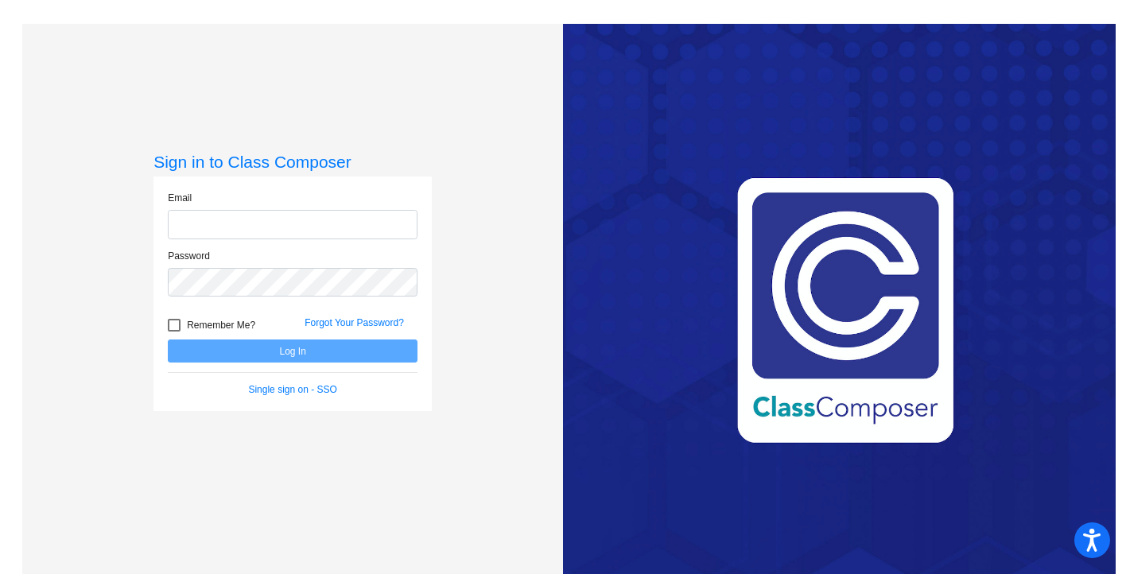
type input "[EMAIL_ADDRESS][DOMAIN_NAME]"
click at [344, 357] on button "Log In" at bounding box center [293, 351] width 250 height 23
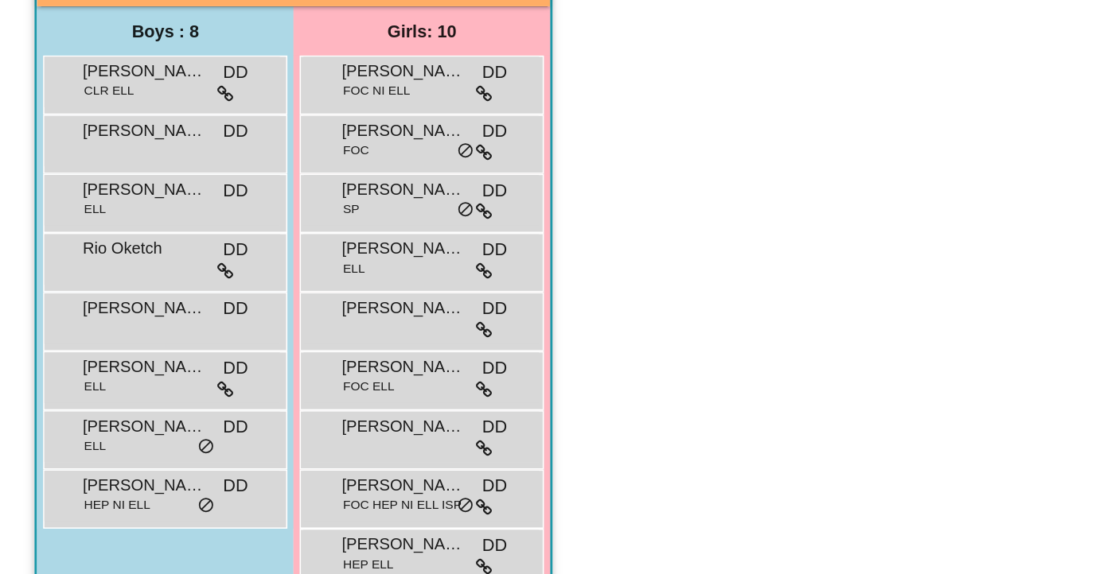
scroll to position [14, 0]
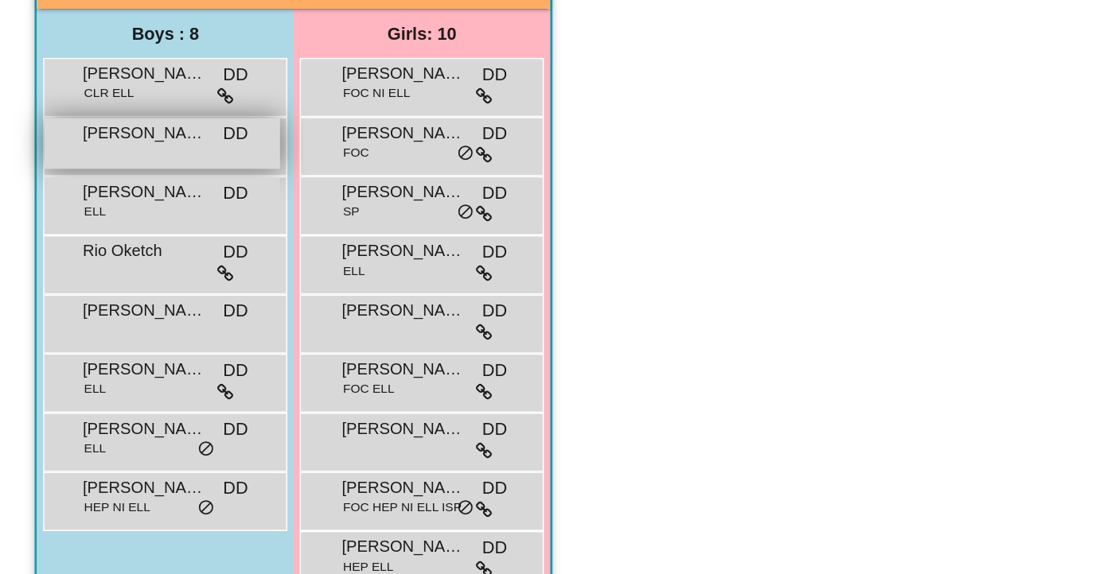
click at [99, 288] on span "[PERSON_NAME]" at bounding box center [93, 290] width 80 height 16
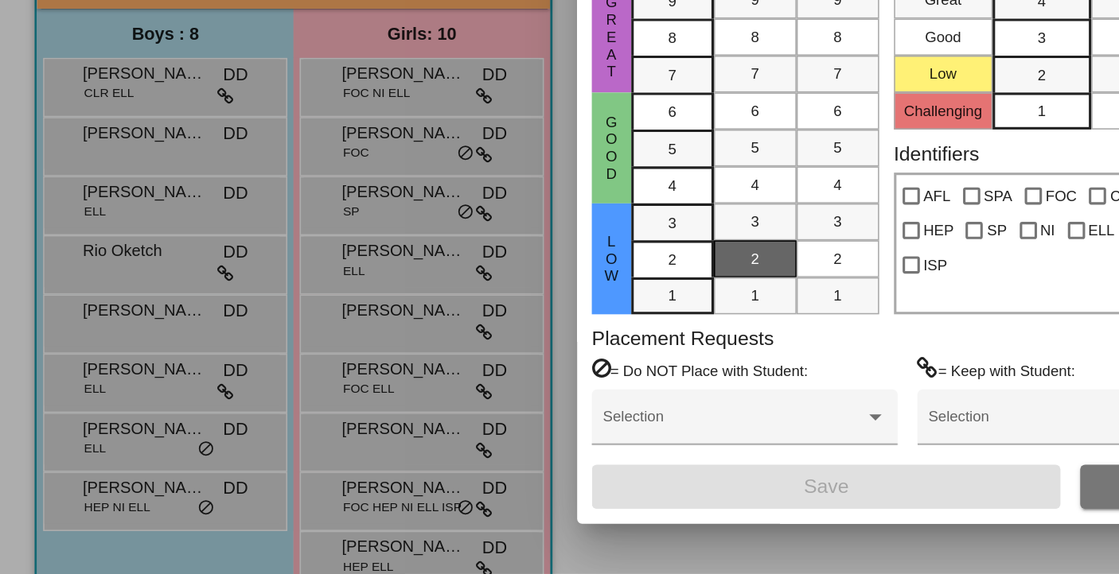
scroll to position [0, 0]
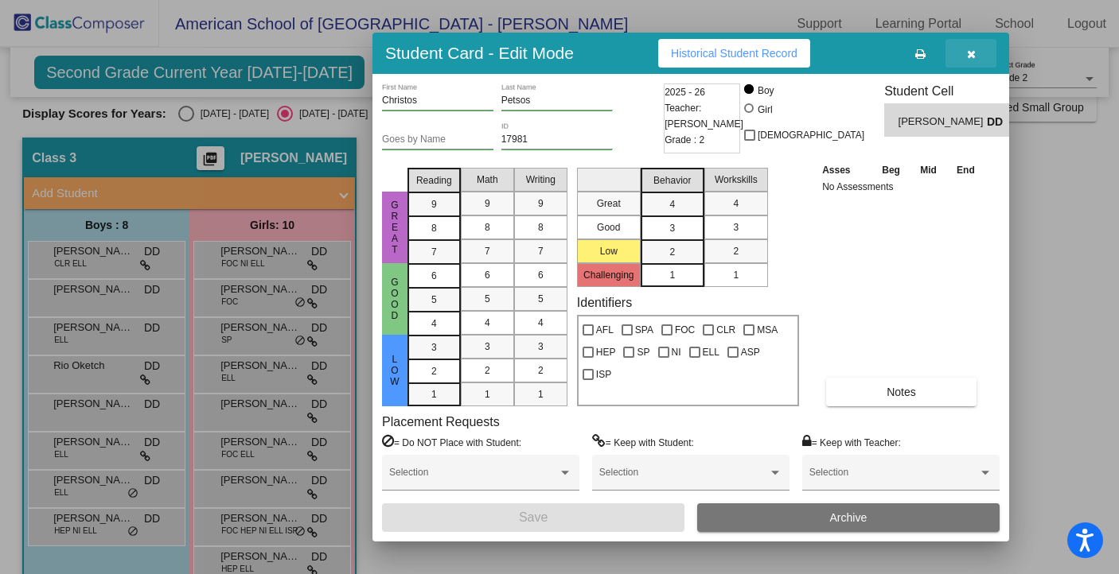
click at [971, 57] on icon "button" at bounding box center [971, 54] width 9 height 11
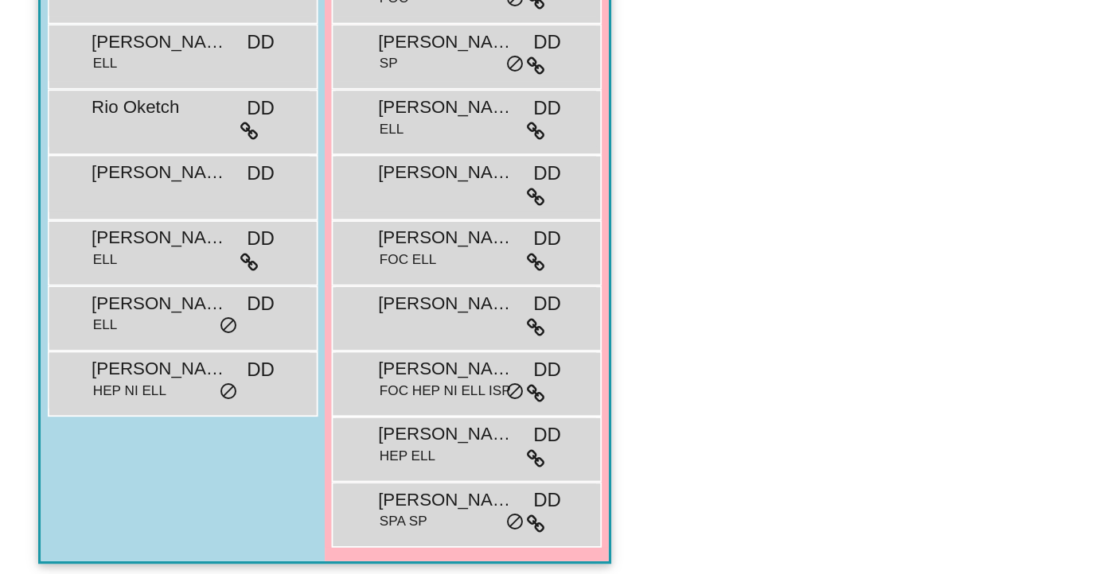
scroll to position [81, 0]
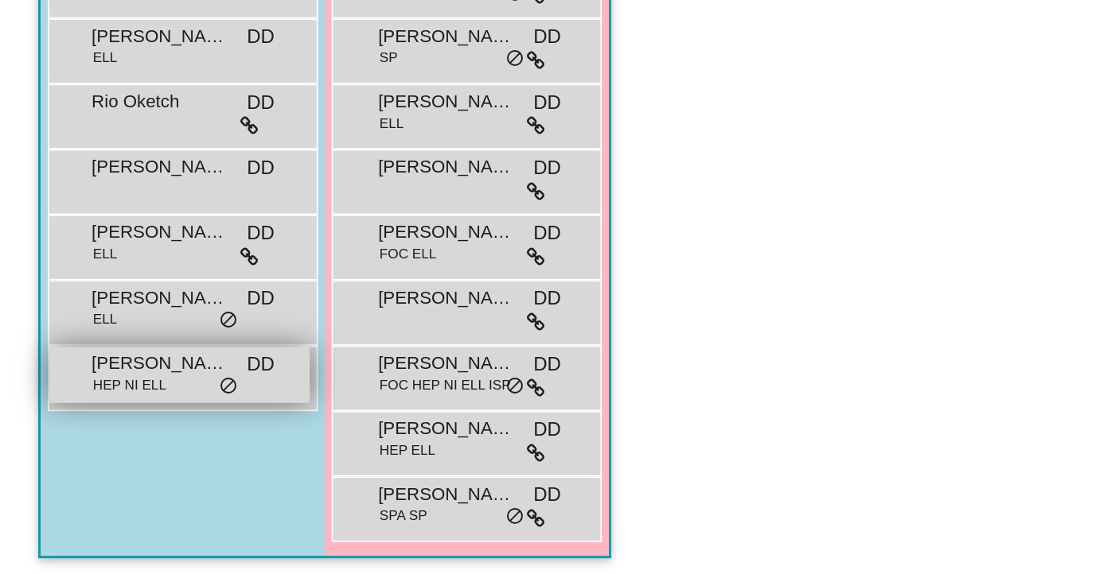
click at [77, 454] on span "[PERSON_NAME]" at bounding box center [93, 451] width 80 height 16
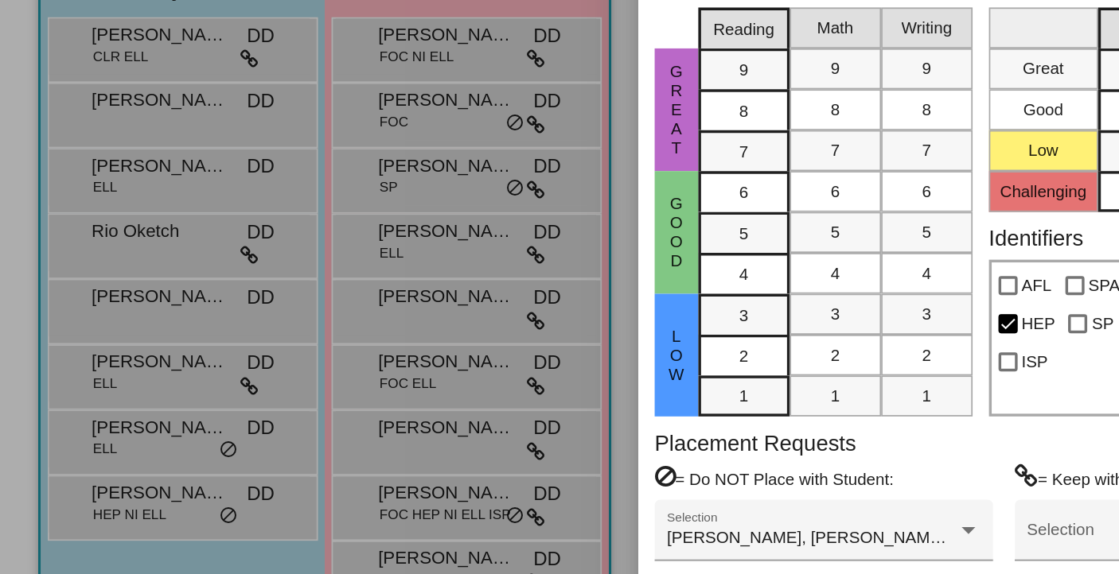
click at [76, 435] on div at bounding box center [559, 287] width 1119 height 574
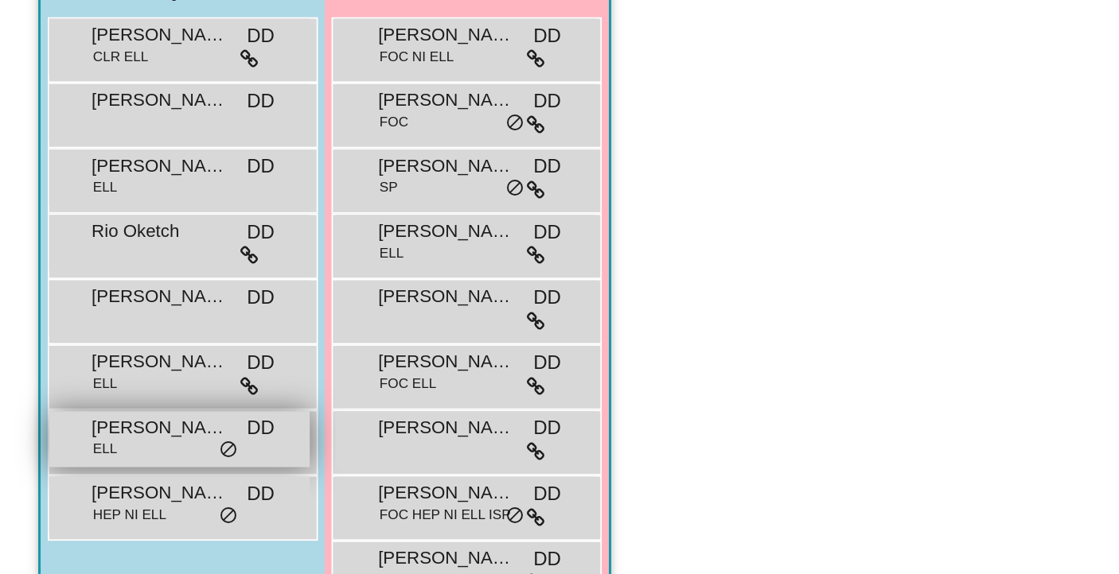
click at [82, 429] on div "[PERSON_NAME] ELL DD lock do_not_disturb_alt" at bounding box center [105, 419] width 152 height 33
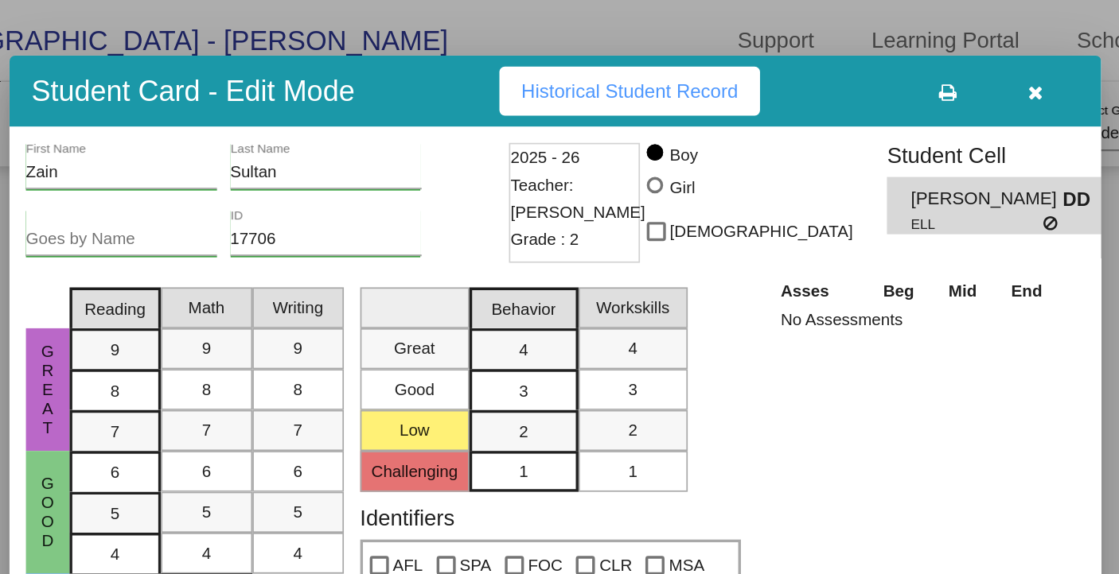
scroll to position [0, 0]
click at [750, 56] on span "Historical Student Record" at bounding box center [734, 53] width 126 height 13
click at [967, 53] on icon "button" at bounding box center [971, 54] width 9 height 11
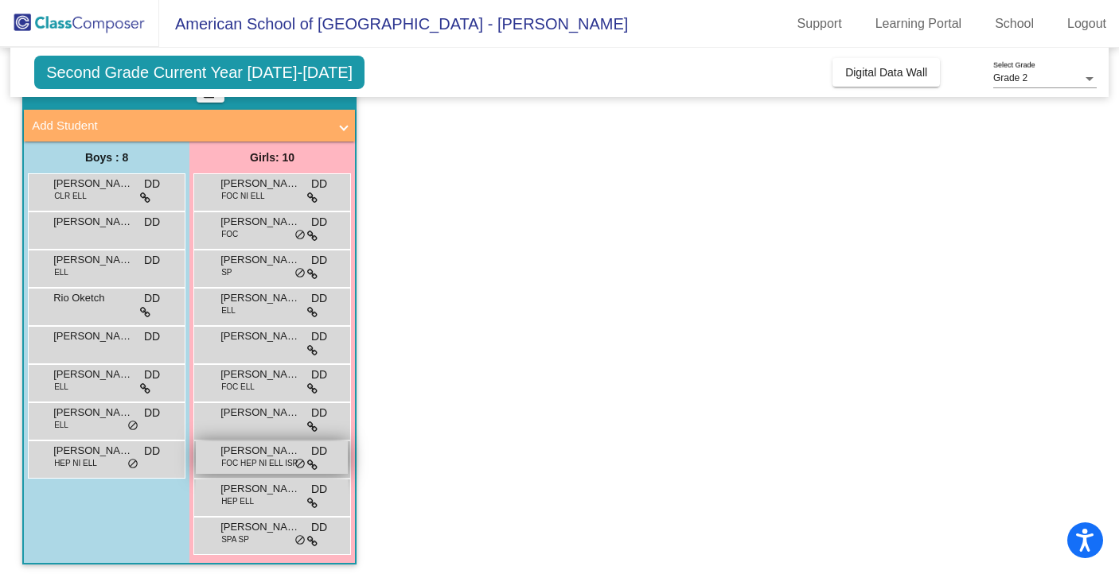
click at [257, 462] on span "FOC HEP NI ELL ISP" at bounding box center [259, 463] width 76 height 12
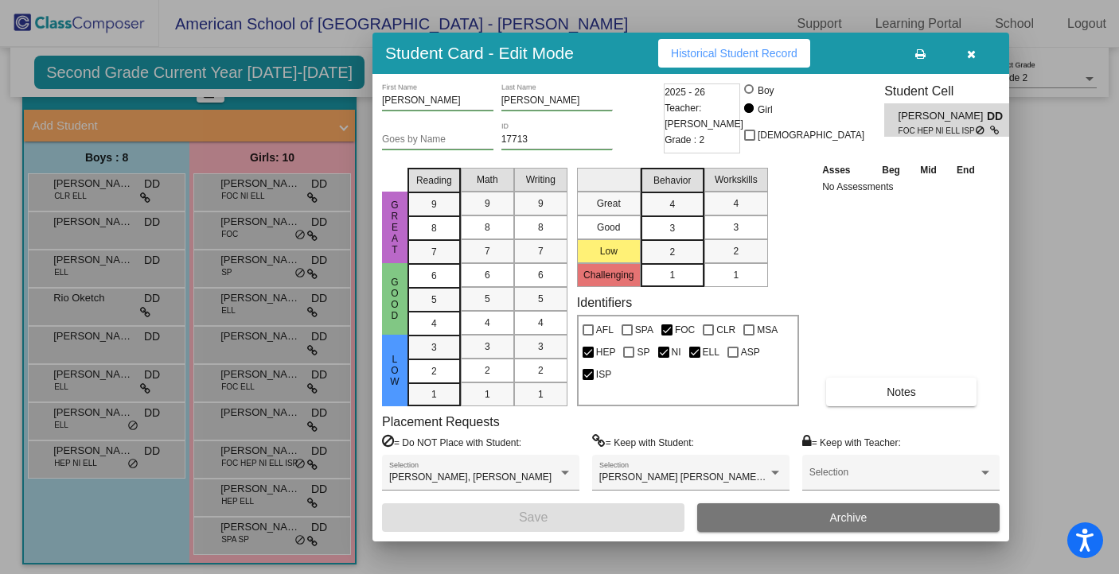
click at [722, 47] on span "Historical Student Record" at bounding box center [734, 53] width 126 height 13
click at [977, 57] on button "button" at bounding box center [970, 53] width 51 height 29
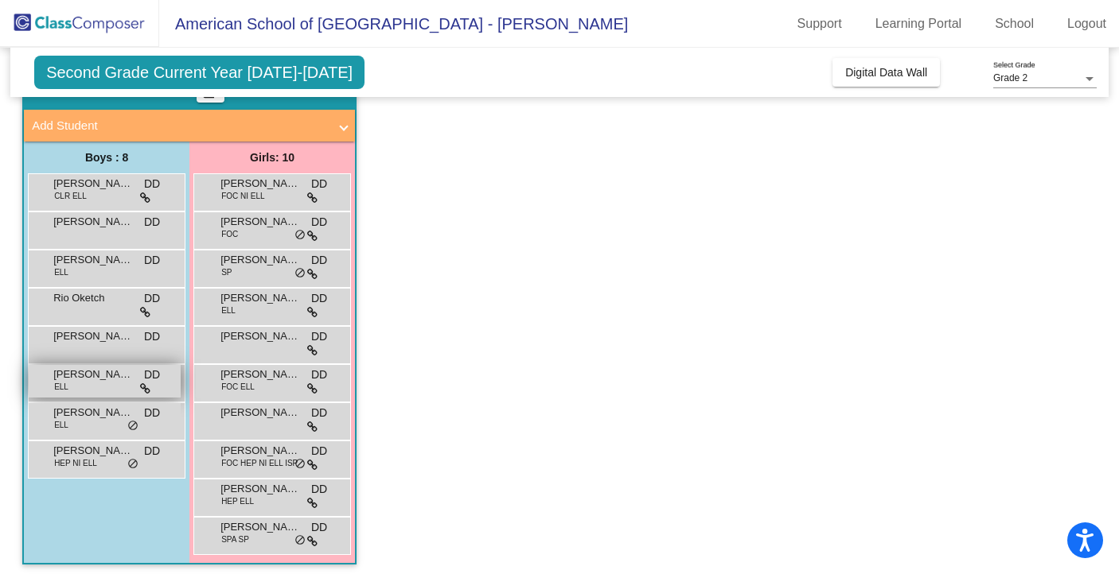
click at [119, 388] on div "[PERSON_NAME] ELL DD lock do_not_disturb_alt" at bounding box center [105, 381] width 152 height 33
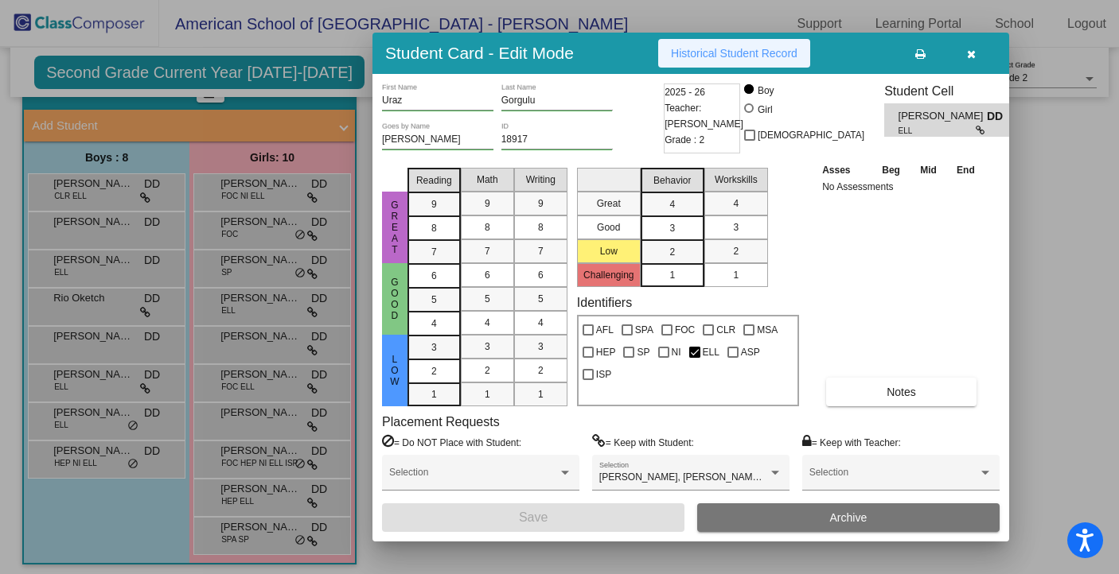
click at [710, 54] on span "Historical Student Record" at bounding box center [734, 53] width 126 height 13
click at [974, 57] on icon "button" at bounding box center [971, 54] width 9 height 11
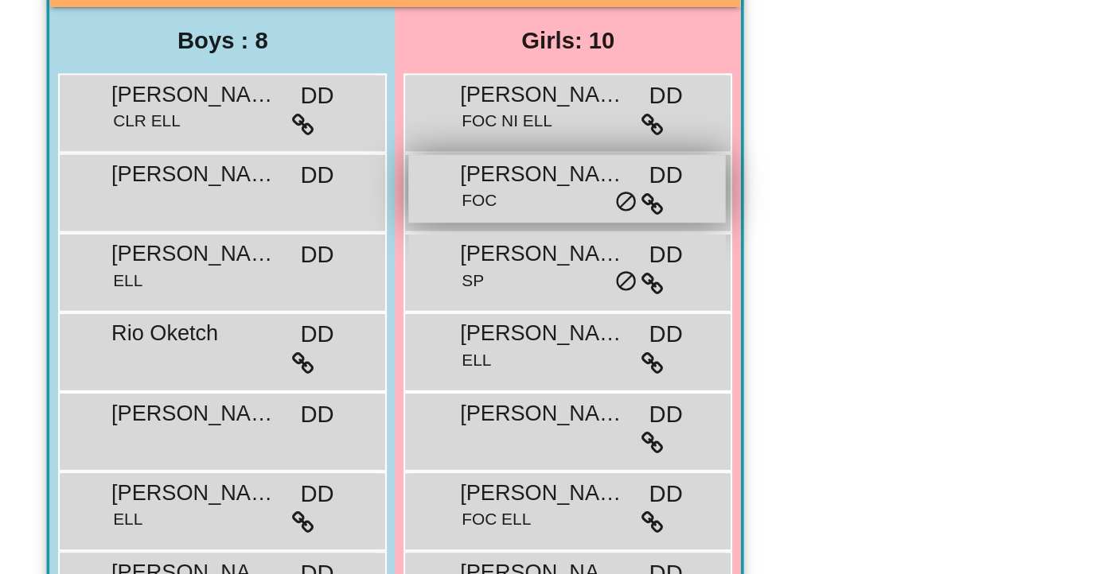
click at [226, 230] on span "FOC" at bounding box center [229, 234] width 17 height 12
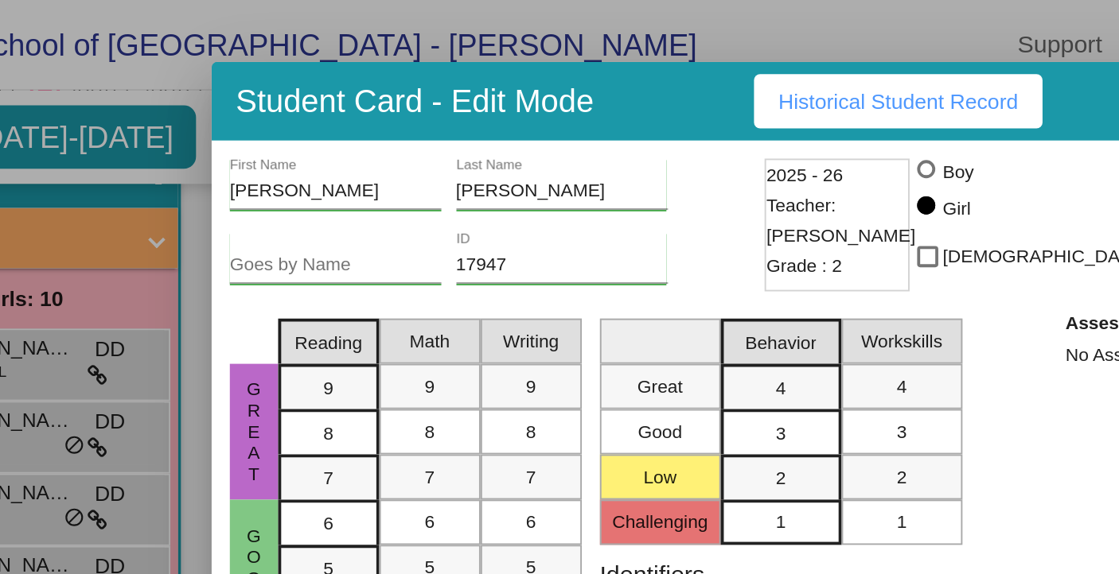
click at [722, 51] on span "Historical Student Record" at bounding box center [734, 53] width 126 height 13
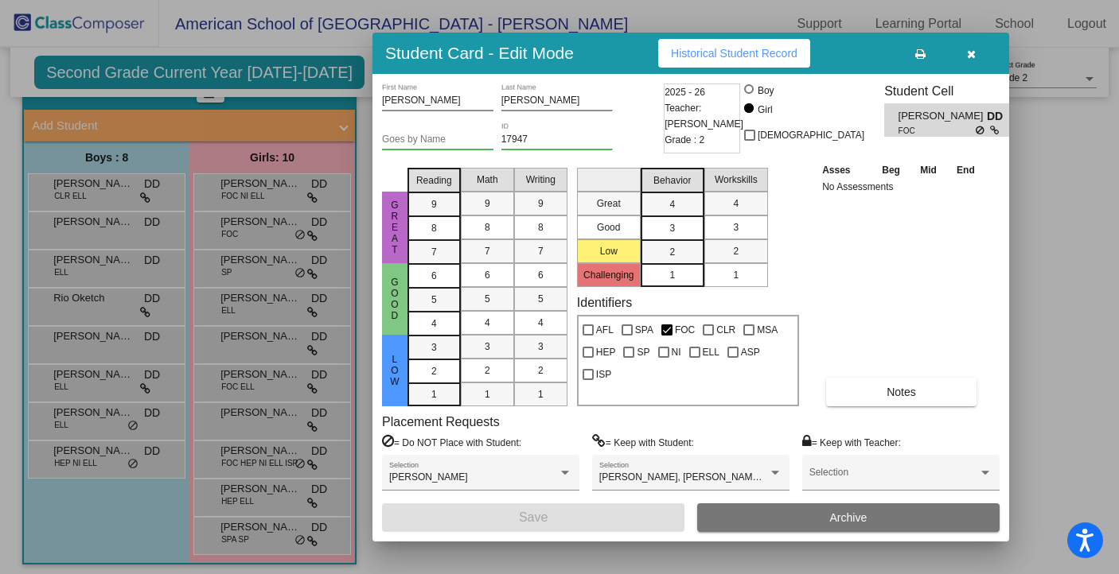
click at [975, 55] on button "button" at bounding box center [970, 53] width 51 height 29
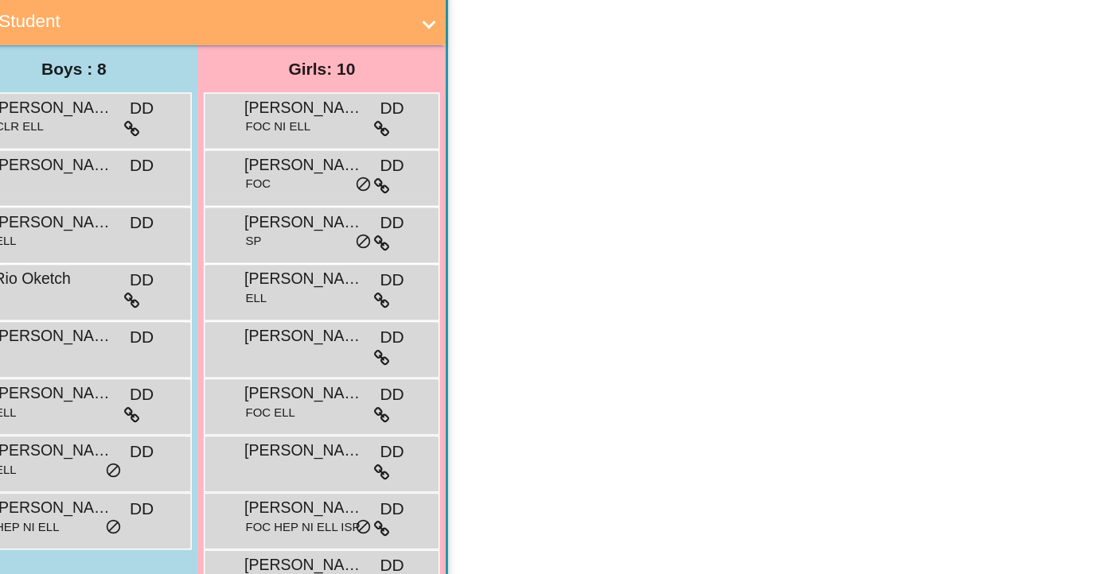
scroll to position [82, 0]
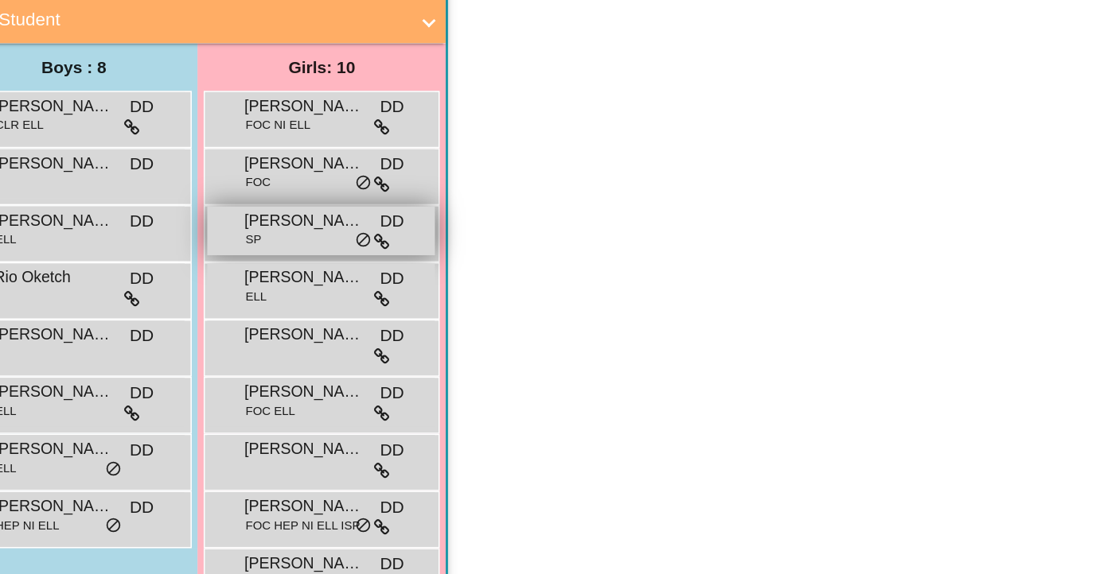
click at [257, 267] on div "Juno [PERSON_NAME] DD lock do_not_disturb_alt" at bounding box center [272, 266] width 152 height 33
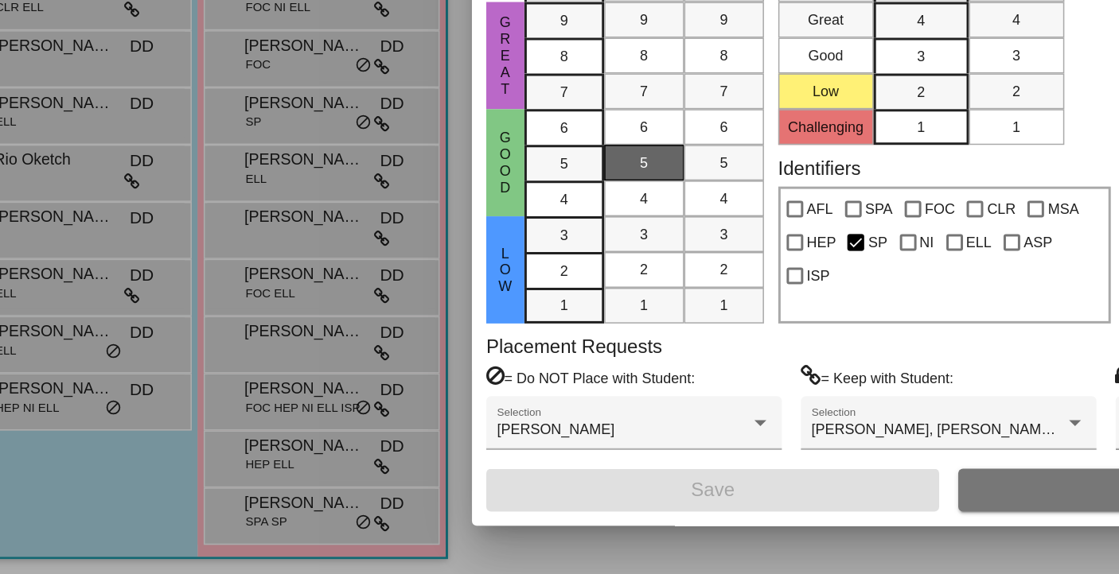
scroll to position [0, 0]
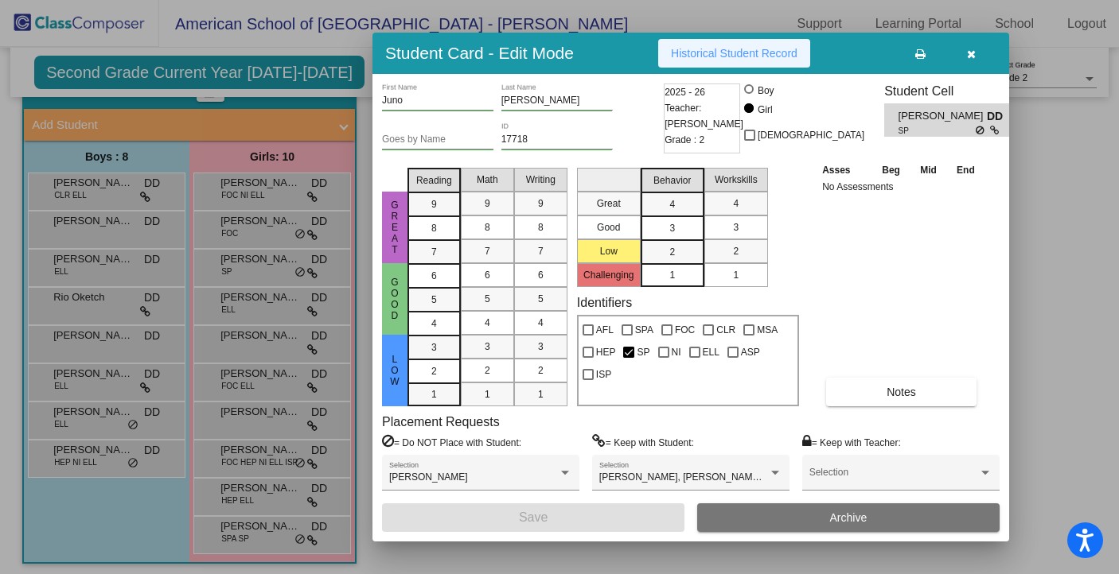
click at [766, 51] on span "Historical Student Record" at bounding box center [734, 53] width 126 height 13
click at [972, 53] on icon "button" at bounding box center [971, 54] width 9 height 11
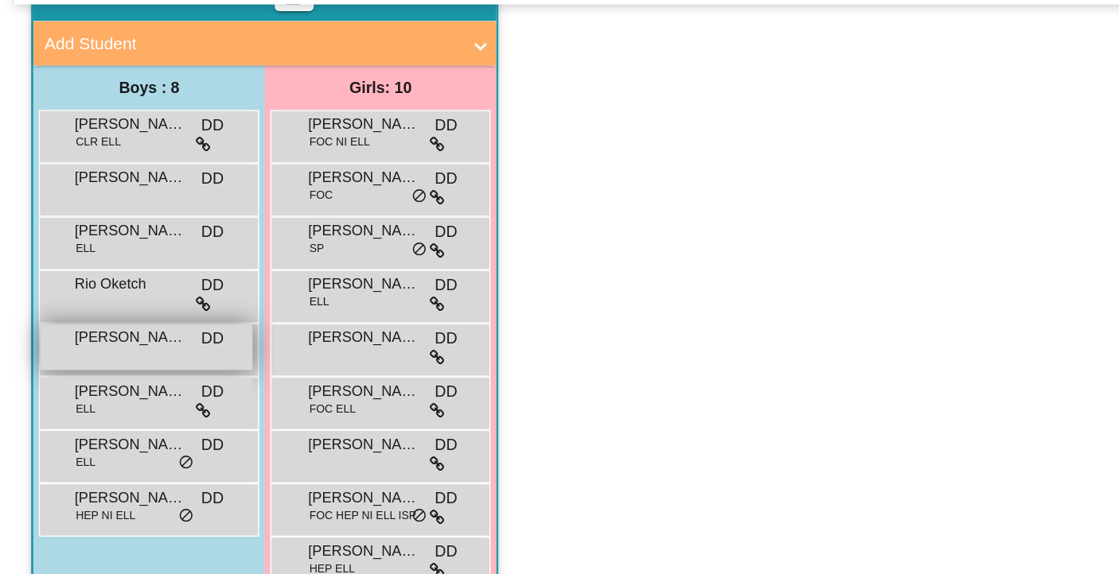
click at [84, 348] on div "[PERSON_NAME] DD lock do_not_disturb_alt" at bounding box center [105, 342] width 152 height 33
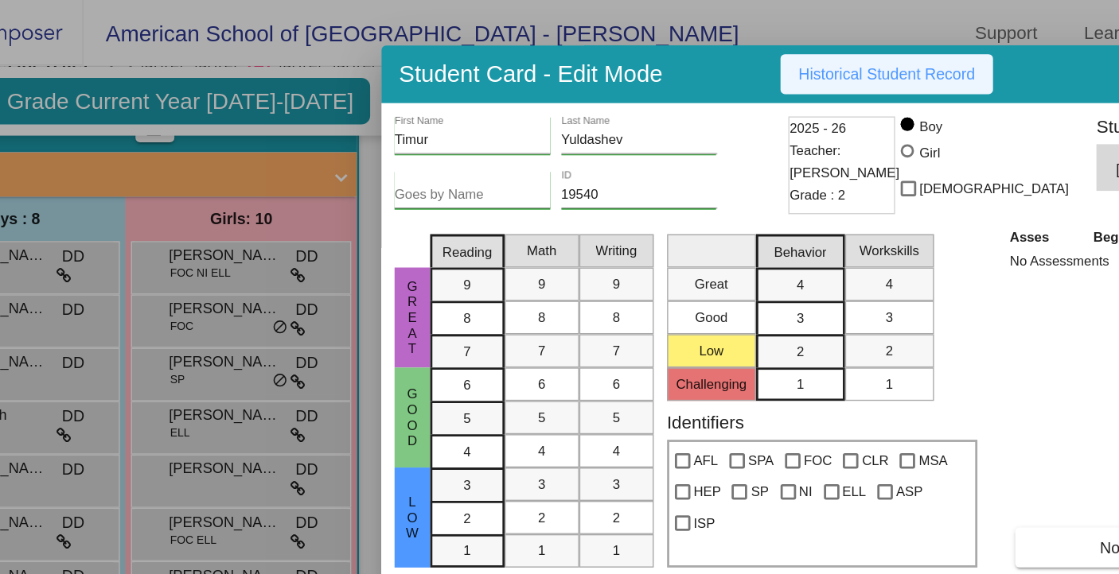
click at [735, 47] on span "Historical Student Record" at bounding box center [734, 53] width 126 height 13
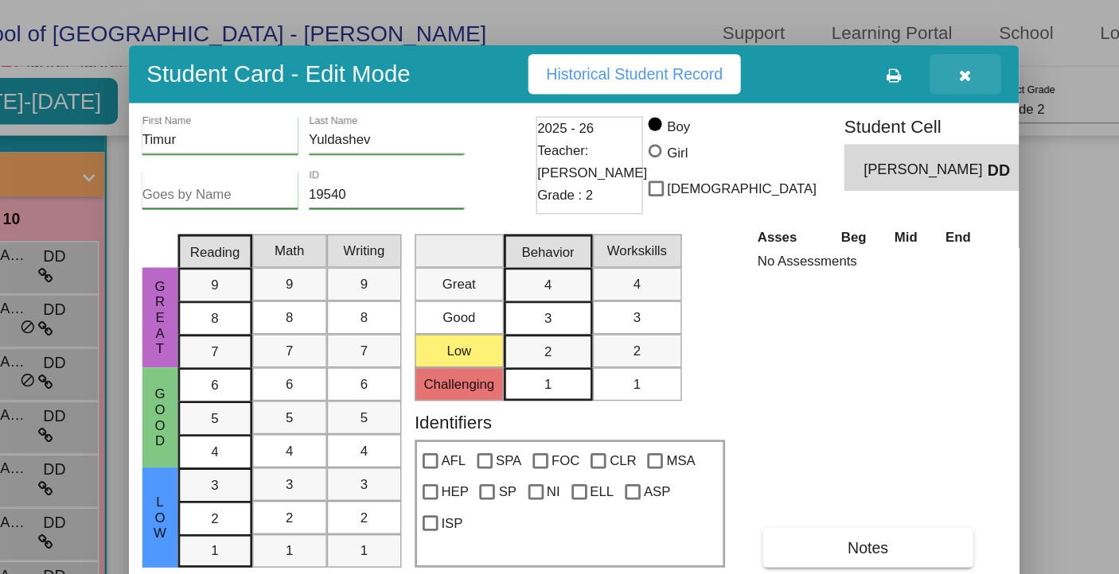
click at [971, 56] on icon "button" at bounding box center [971, 54] width 9 height 11
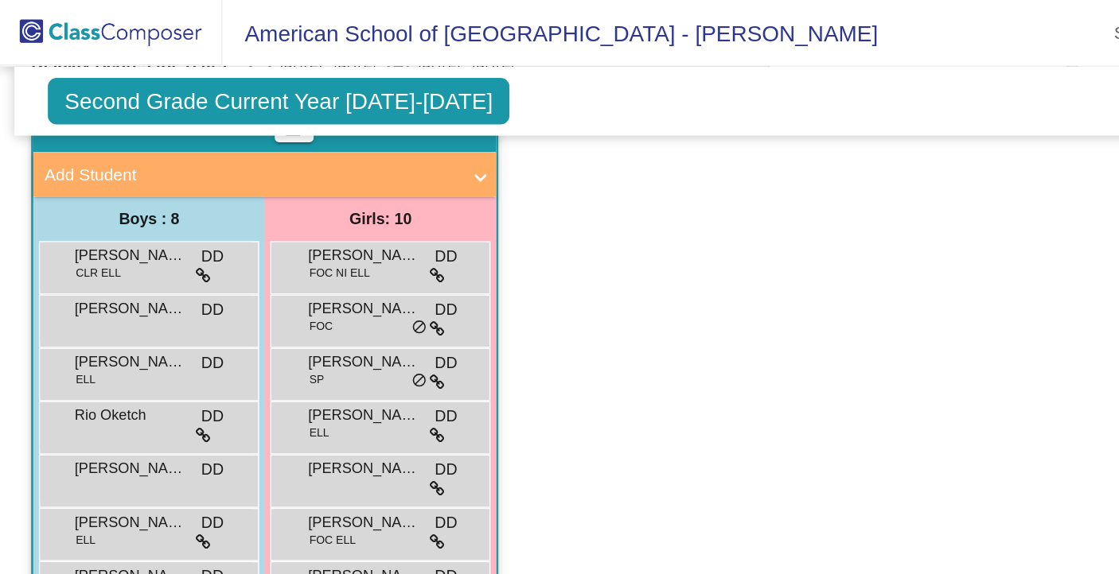
scroll to position [88, 0]
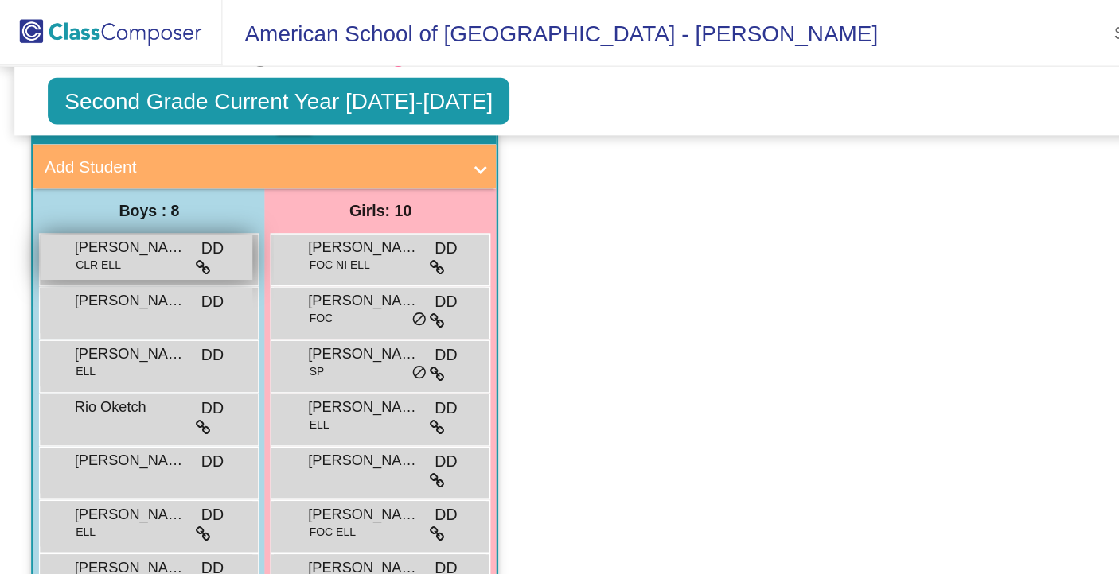
click at [83, 179] on span "[PERSON_NAME]" at bounding box center [93, 177] width 80 height 16
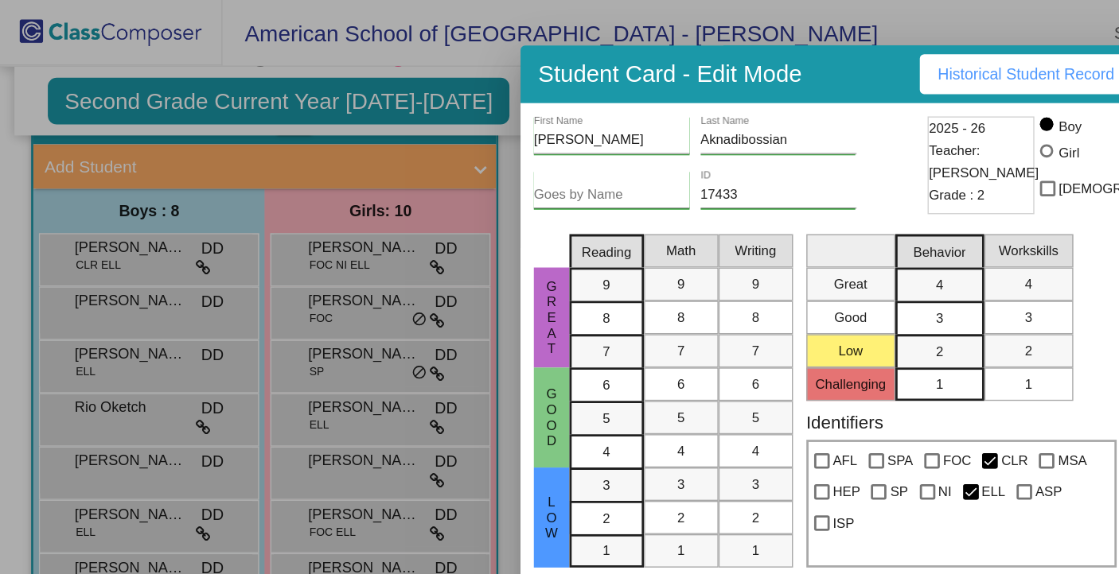
click at [721, 51] on span "Historical Student Record" at bounding box center [734, 53] width 126 height 13
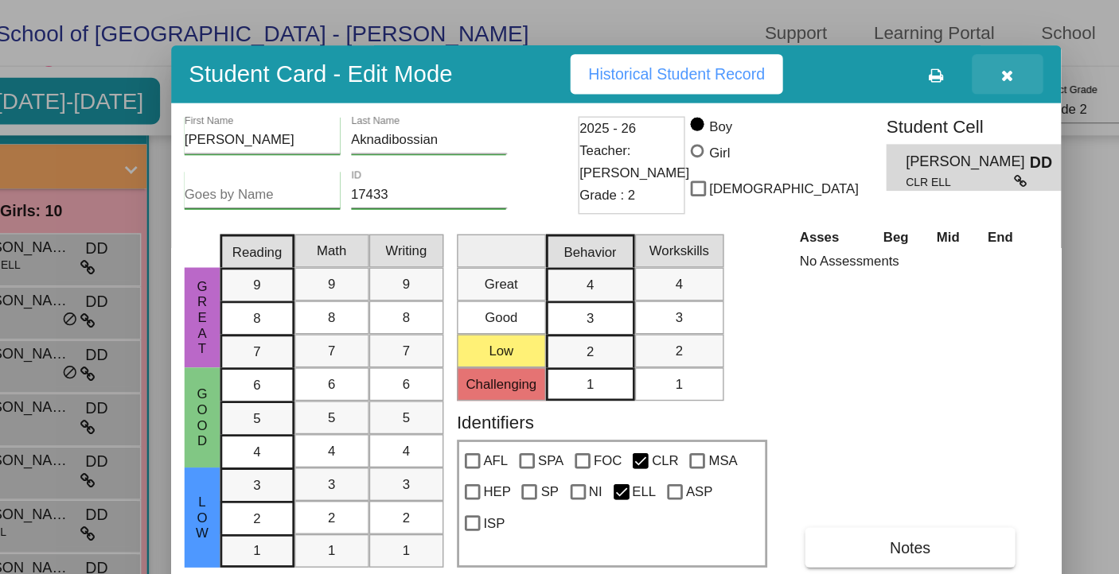
click at [969, 56] on icon "button" at bounding box center [971, 54] width 9 height 11
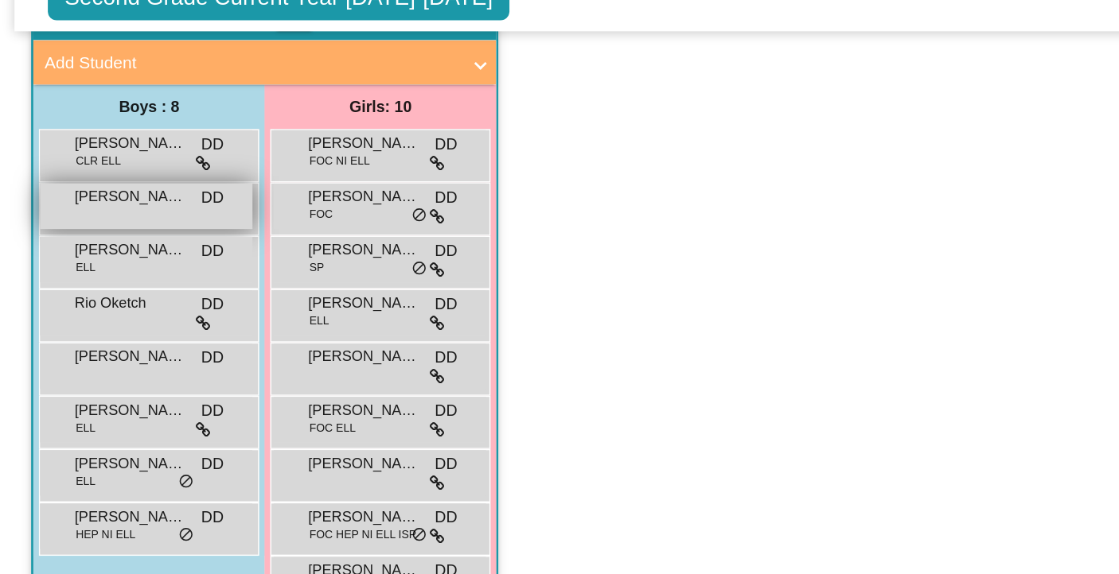
click at [115, 222] on span "[PERSON_NAME]" at bounding box center [93, 216] width 80 height 16
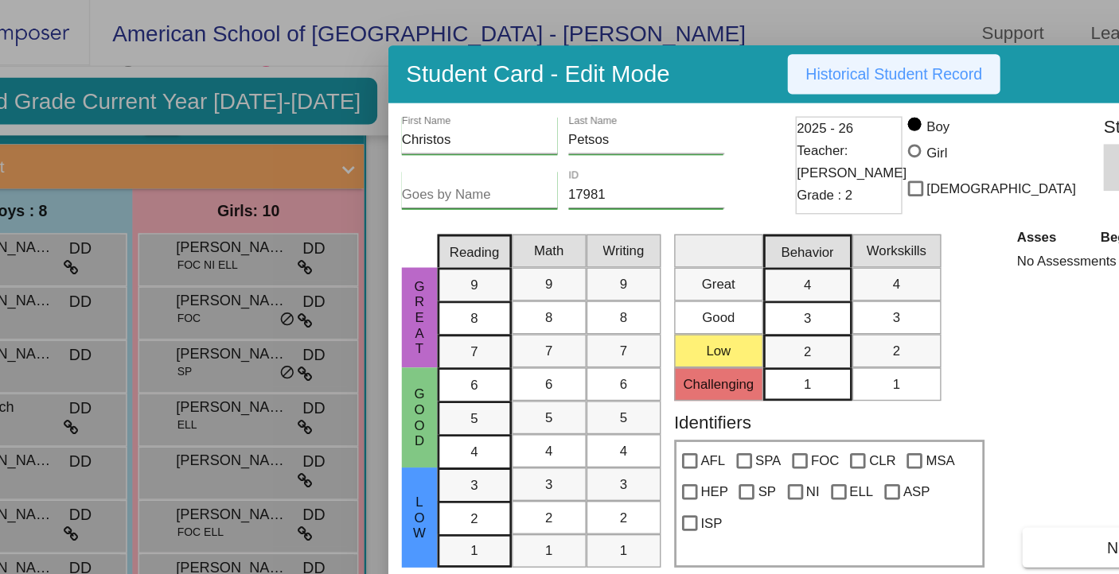
click at [718, 59] on span "Historical Student Record" at bounding box center [734, 53] width 126 height 13
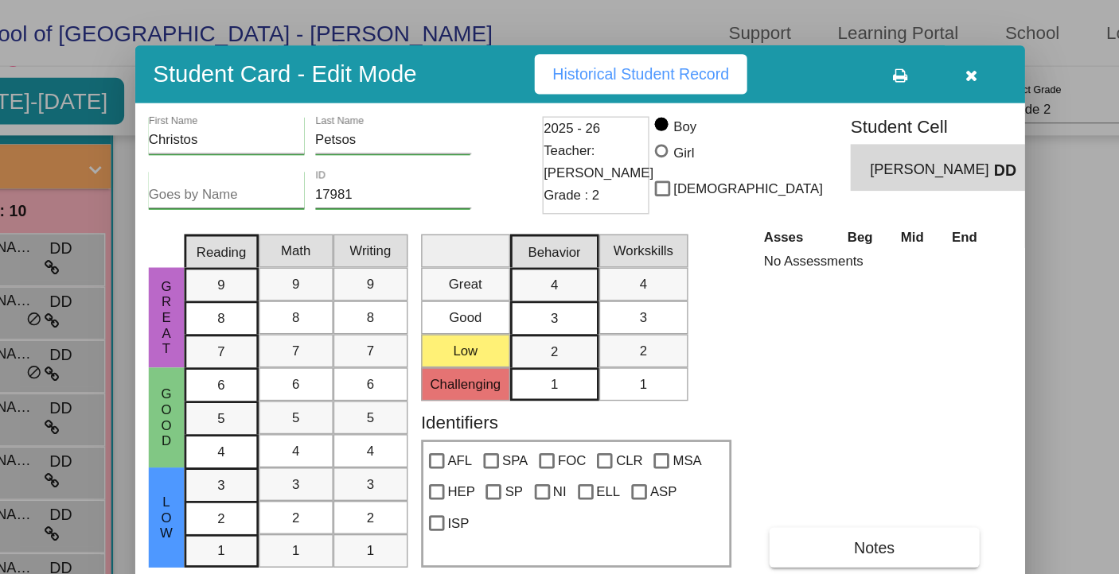
scroll to position [0, 0]
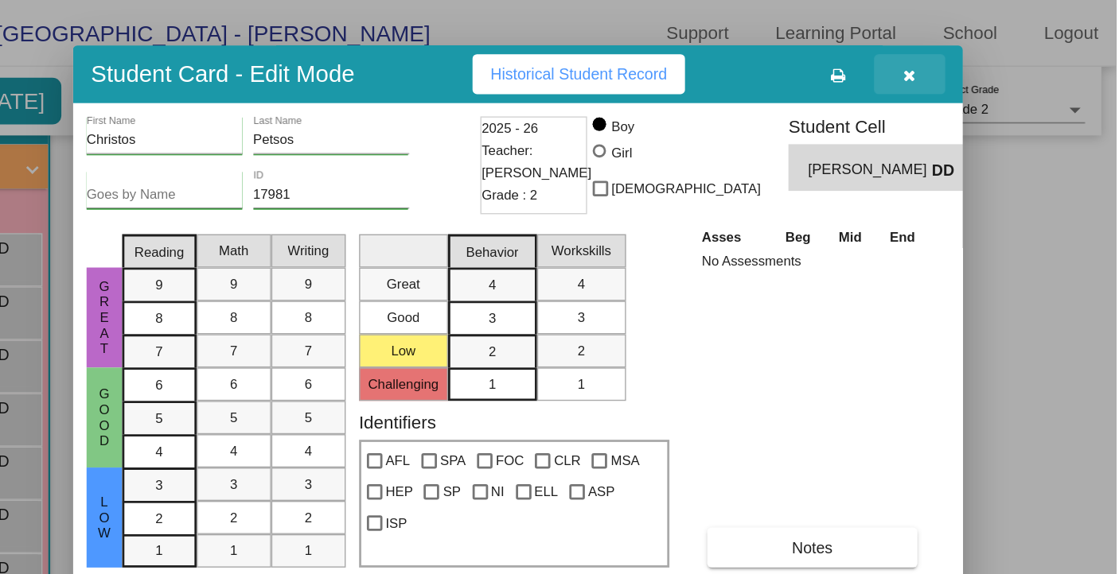
click at [974, 56] on icon "button" at bounding box center [971, 54] width 9 height 11
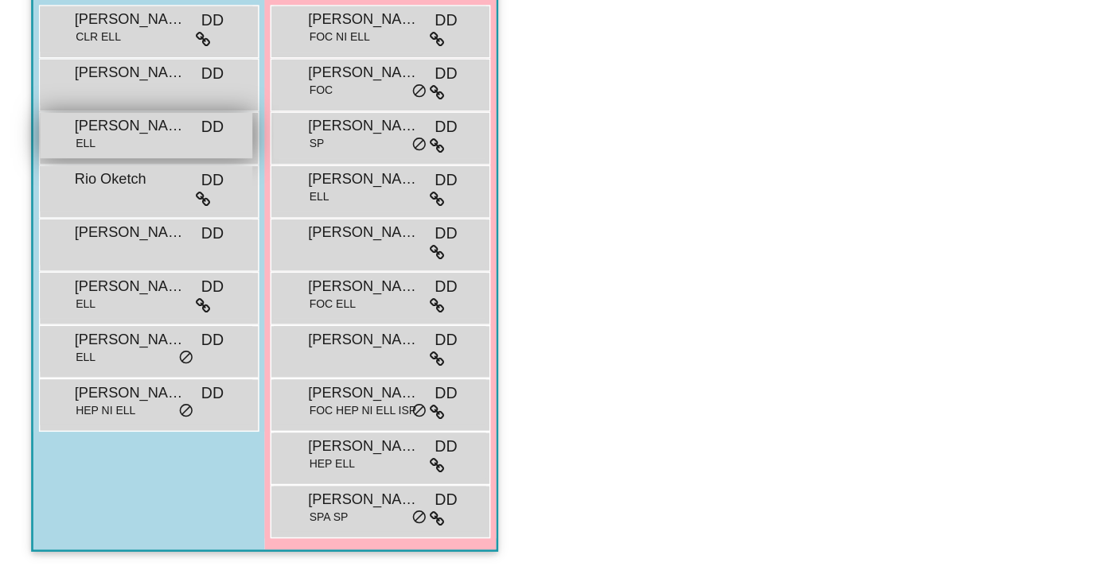
click at [95, 258] on span "[PERSON_NAME]" at bounding box center [93, 254] width 80 height 16
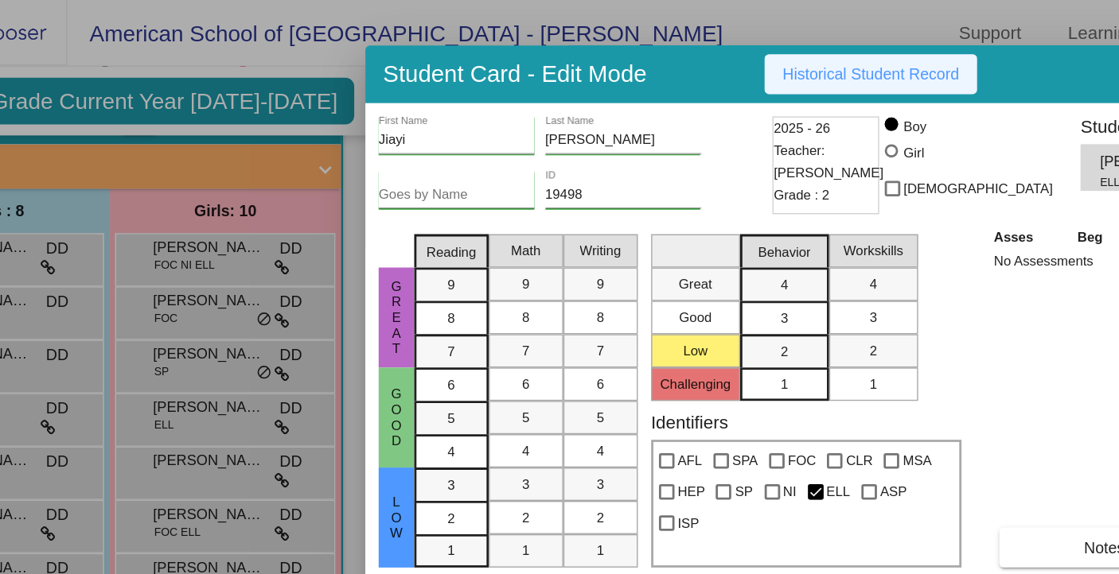
click at [772, 57] on span "Historical Student Record" at bounding box center [734, 53] width 126 height 13
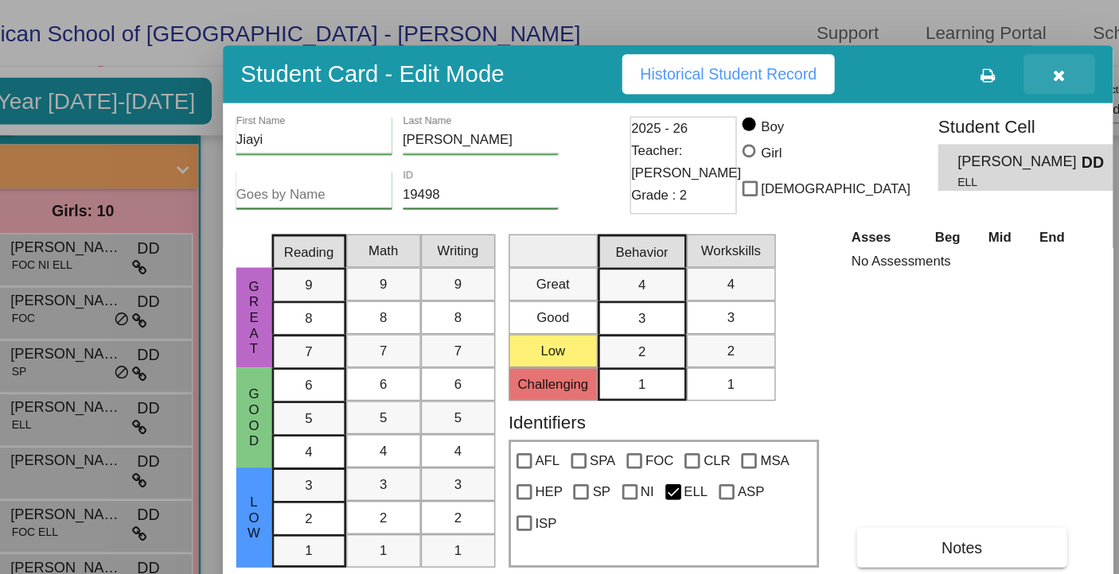
click at [968, 55] on icon "button" at bounding box center [971, 54] width 9 height 11
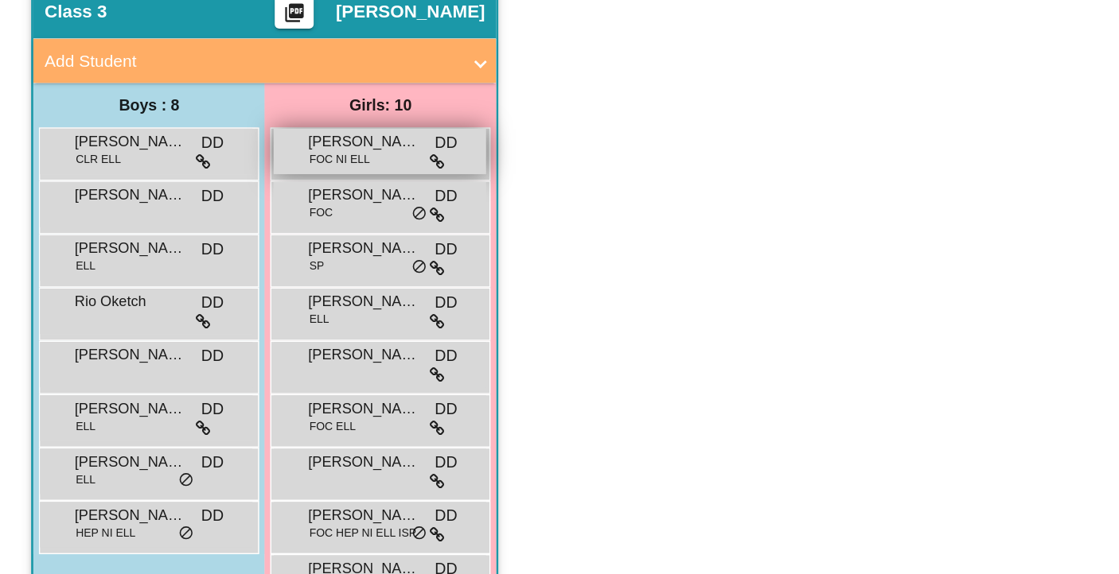
click at [255, 276] on span "FOC NI ELL" at bounding box center [242, 277] width 43 height 12
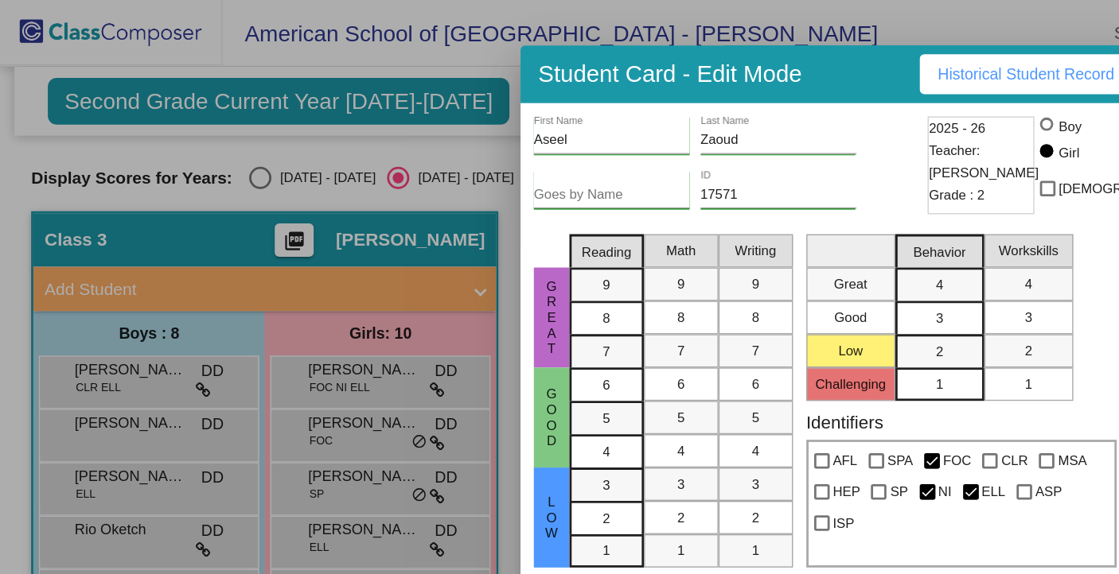
click at [703, 56] on span "Historical Student Record" at bounding box center [734, 53] width 126 height 13
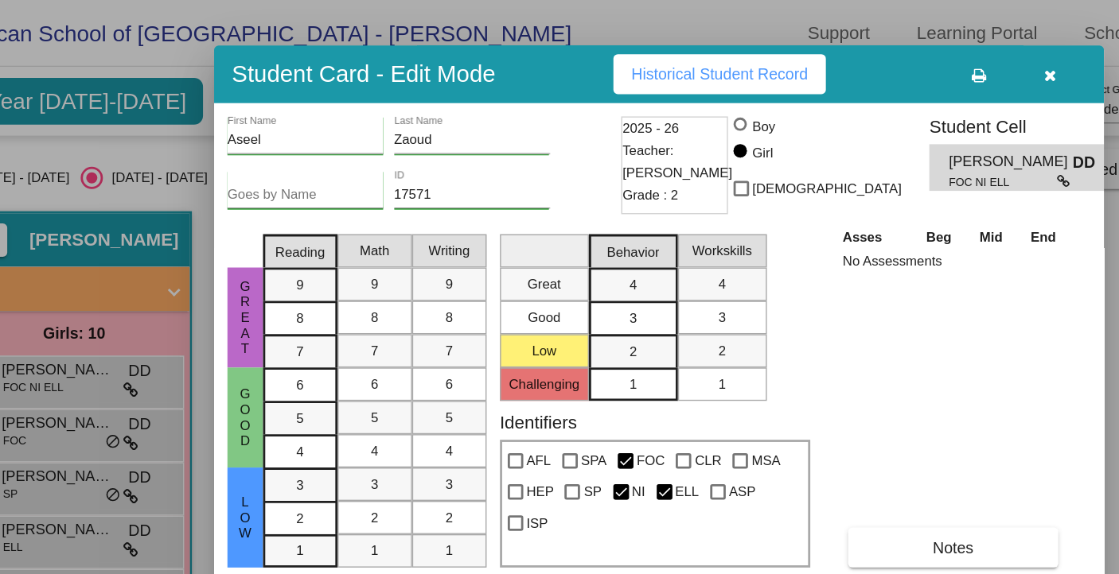
click at [970, 54] on icon "button" at bounding box center [971, 54] width 9 height 11
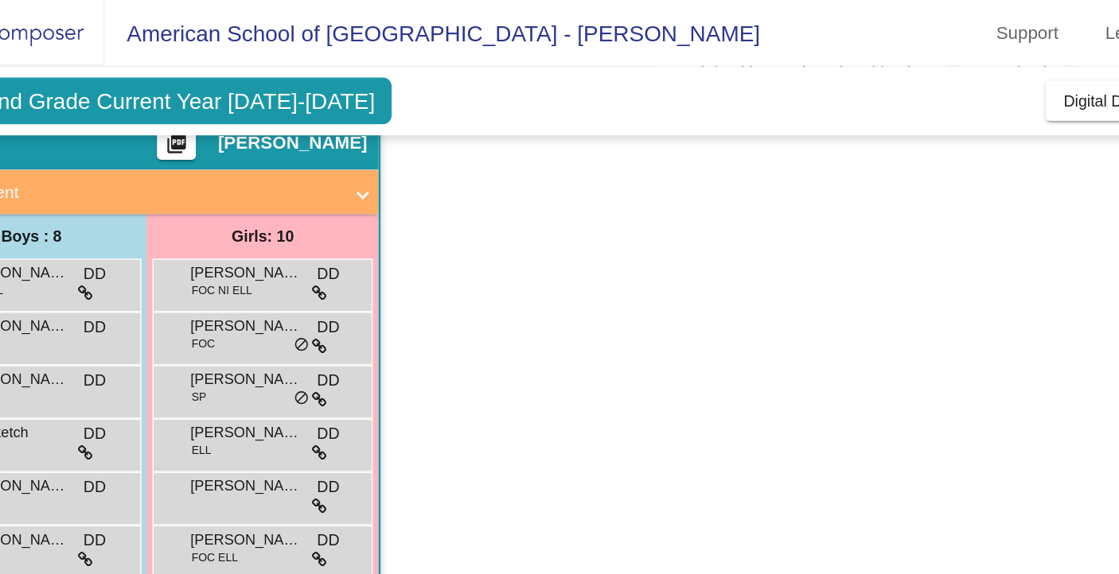
scroll to position [88, 0]
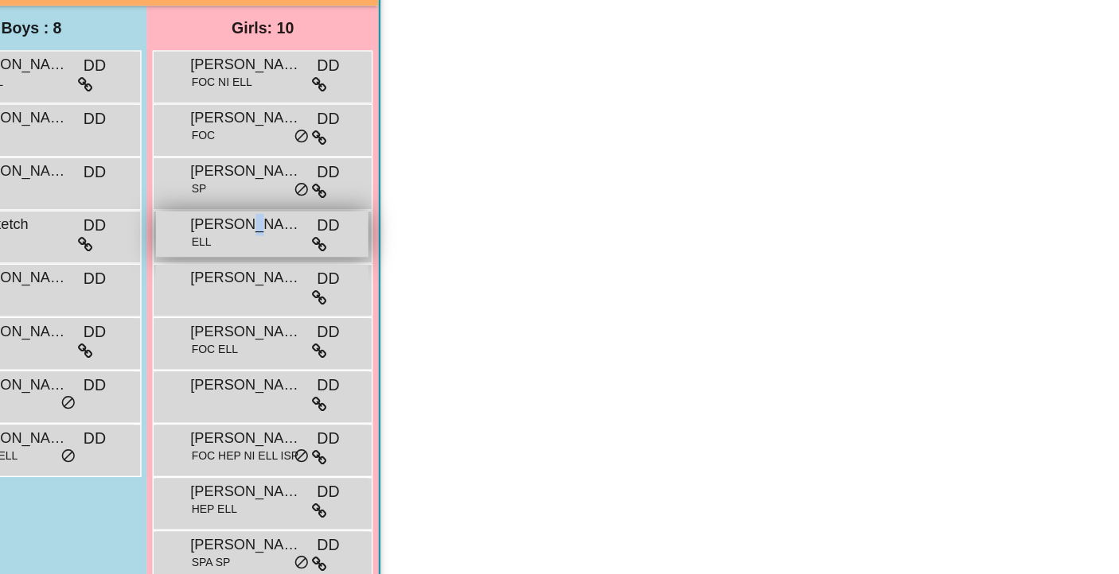
click at [258, 298] on span "[PERSON_NAME]" at bounding box center [260, 292] width 80 height 16
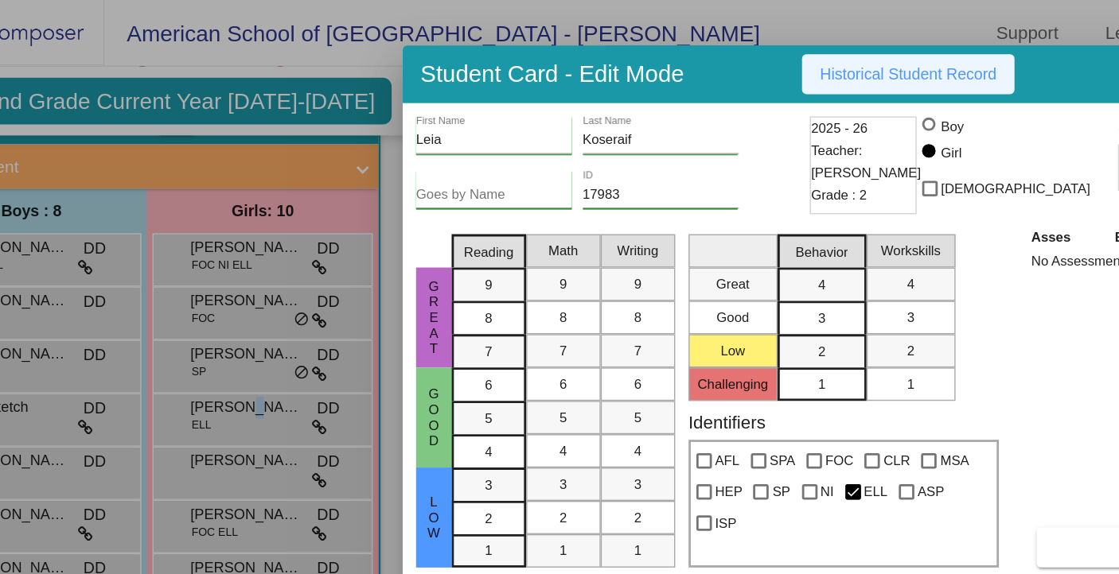
click at [730, 56] on span "Historical Student Record" at bounding box center [734, 53] width 126 height 13
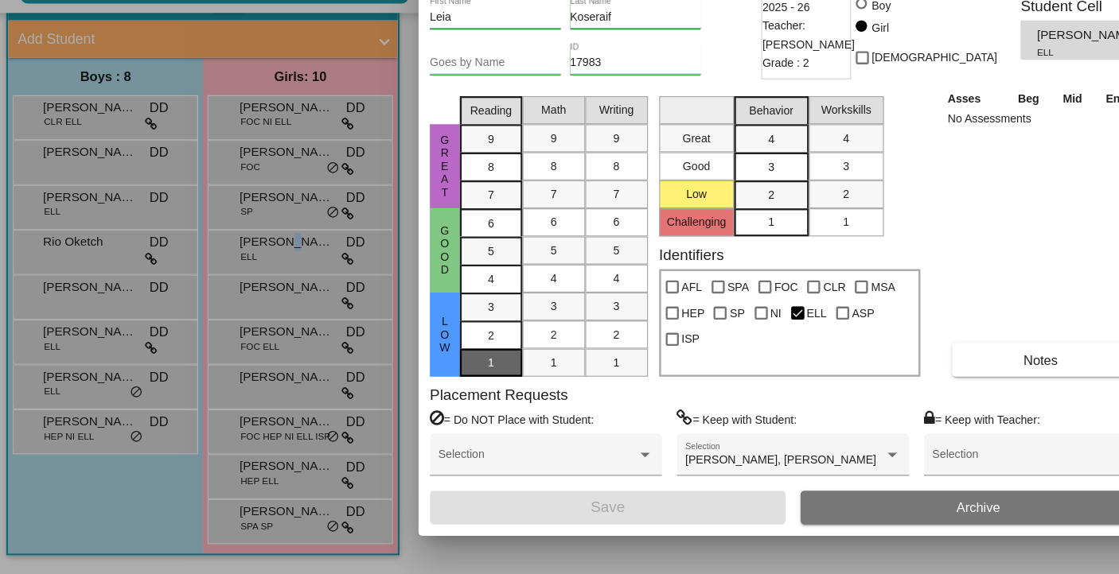
scroll to position [0, 0]
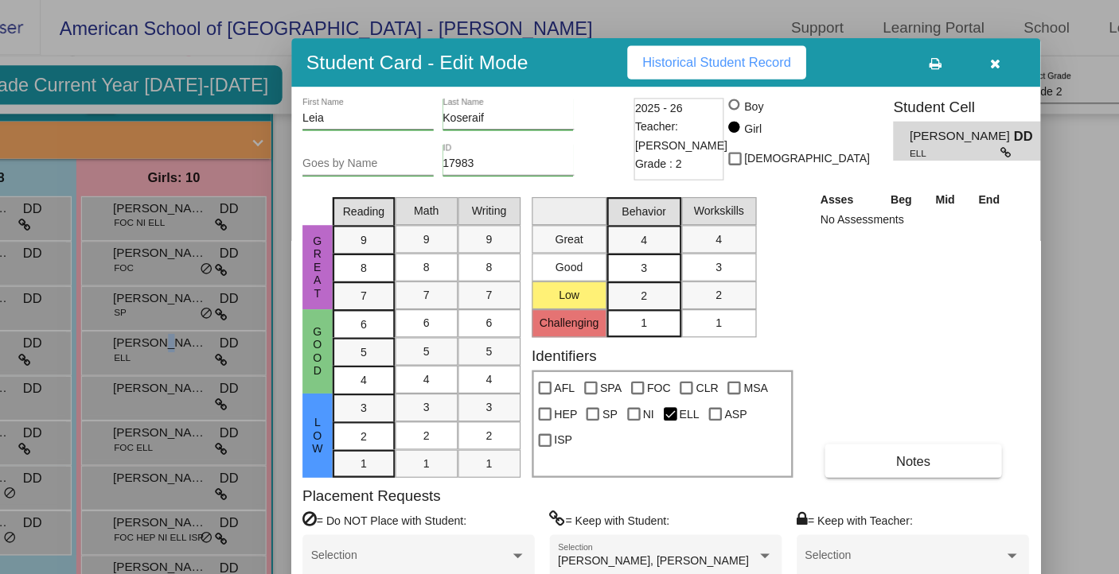
click at [975, 58] on icon "button" at bounding box center [971, 54] width 9 height 11
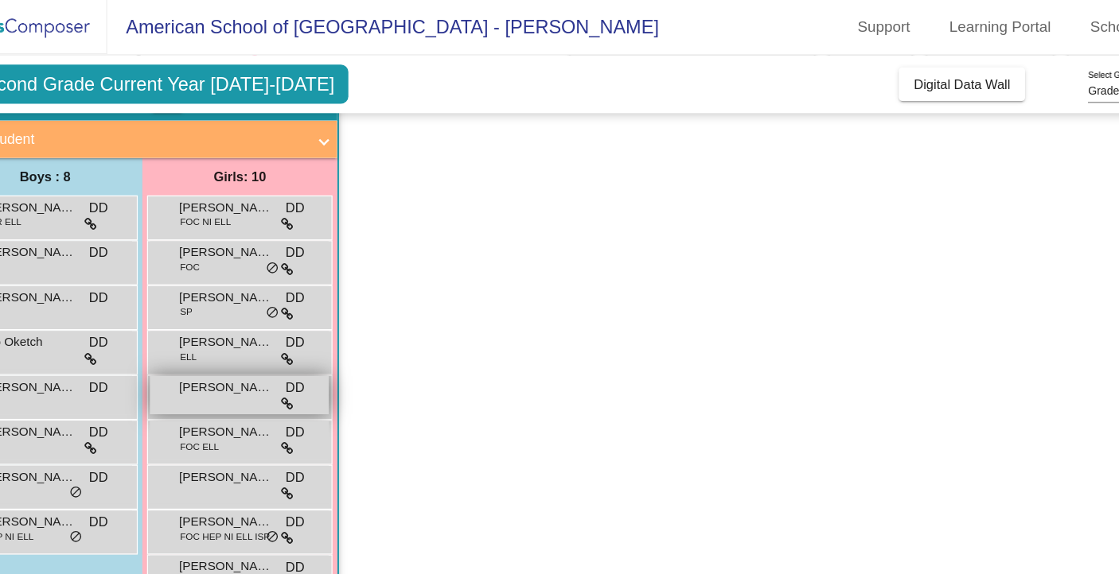
click at [243, 337] on span "[PERSON_NAME]" at bounding box center [260, 330] width 80 height 16
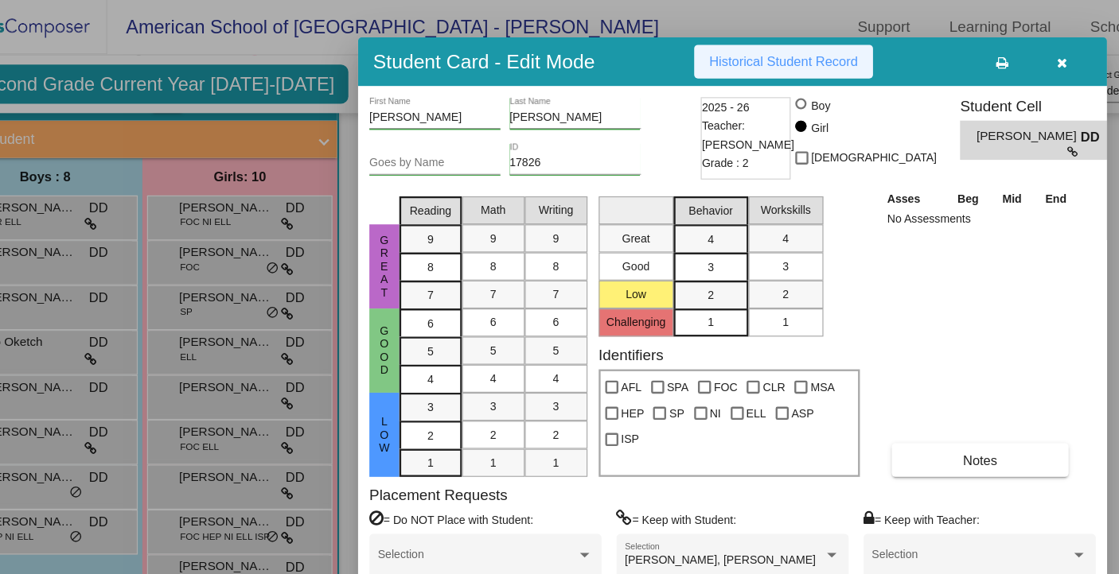
click at [707, 50] on span "Historical Student Record" at bounding box center [734, 53] width 126 height 13
click at [973, 56] on icon "button" at bounding box center [971, 54] width 9 height 11
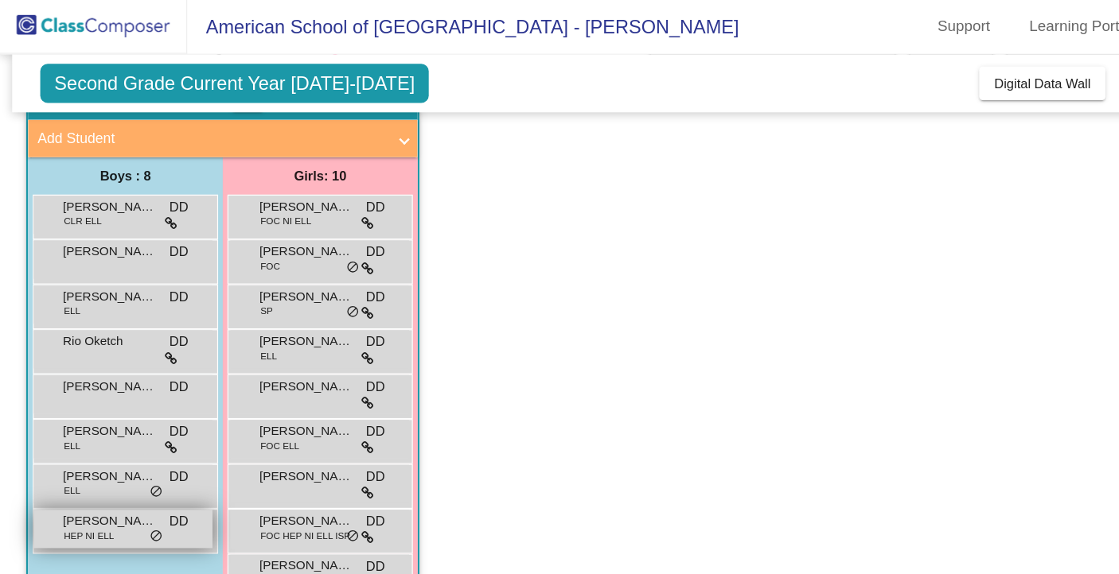
click at [88, 445] on span "[PERSON_NAME]" at bounding box center [93, 445] width 80 height 16
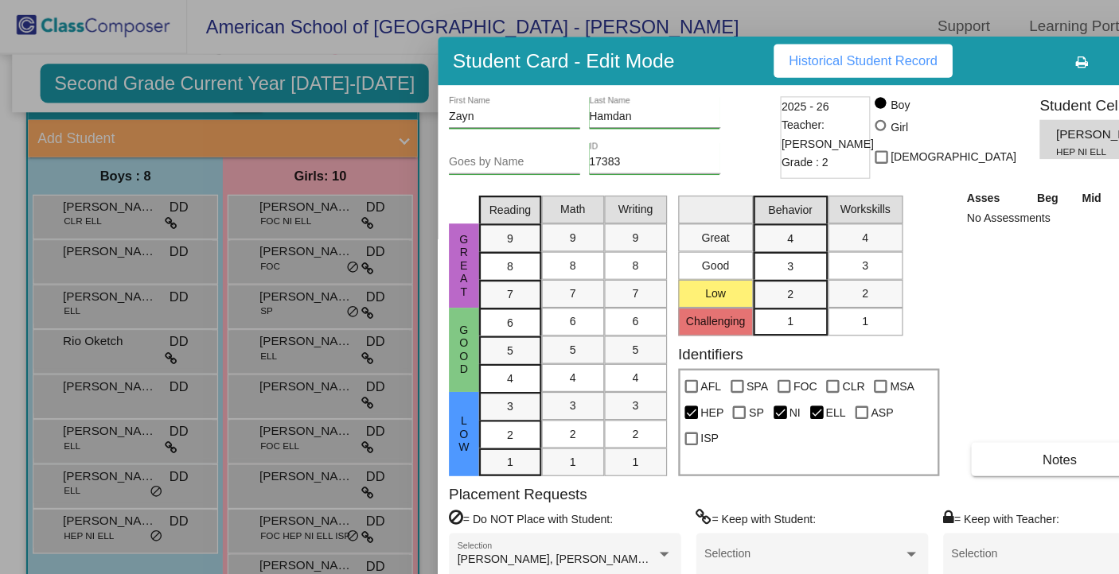
click at [715, 53] on span "Historical Student Record" at bounding box center [734, 53] width 126 height 13
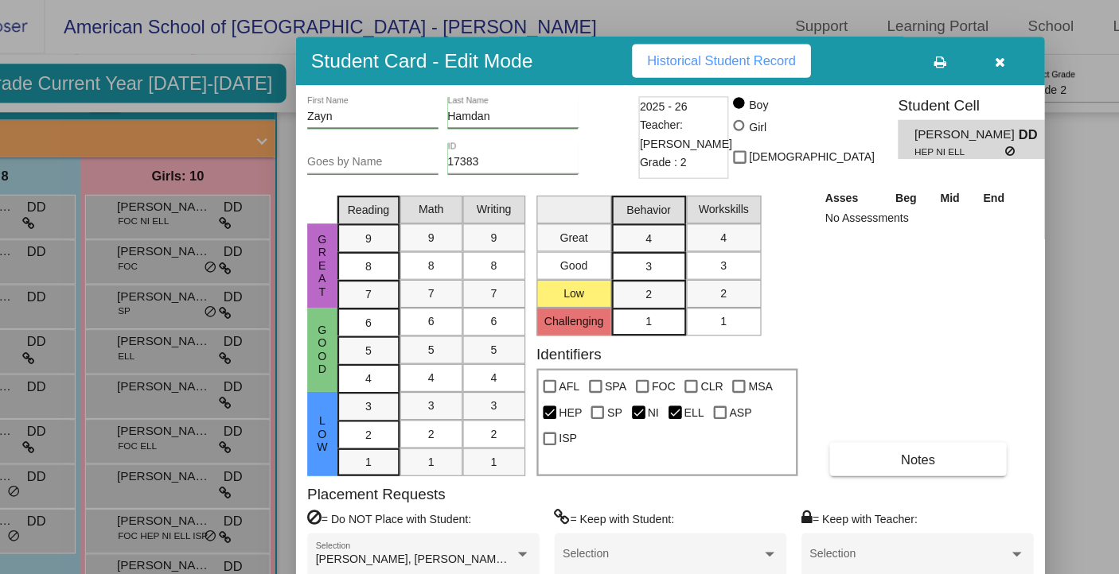
click at [973, 57] on icon "button" at bounding box center [971, 54] width 9 height 11
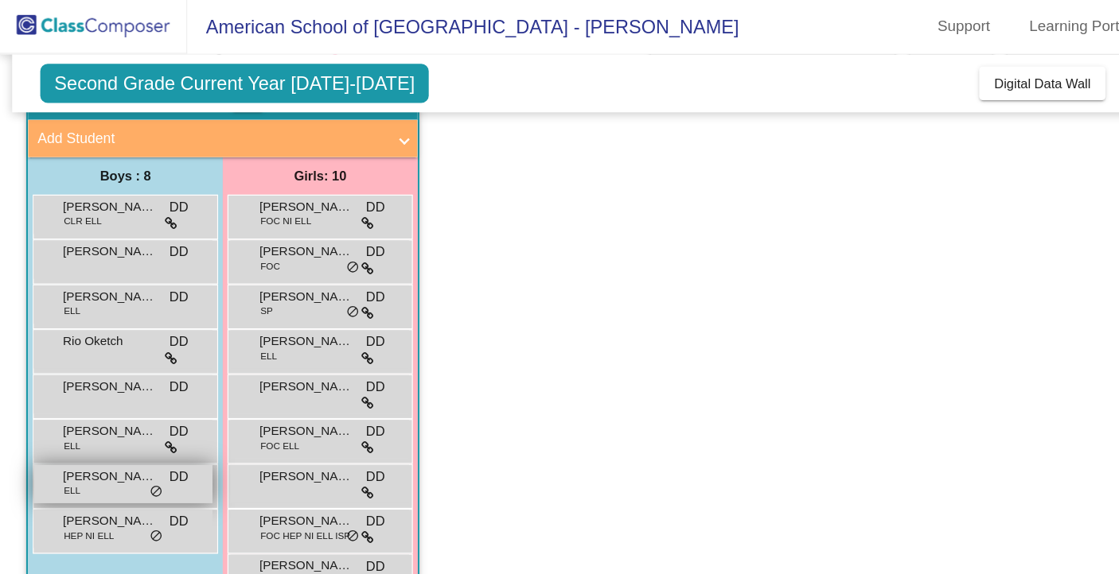
click at [73, 407] on span "[PERSON_NAME]" at bounding box center [93, 407] width 80 height 16
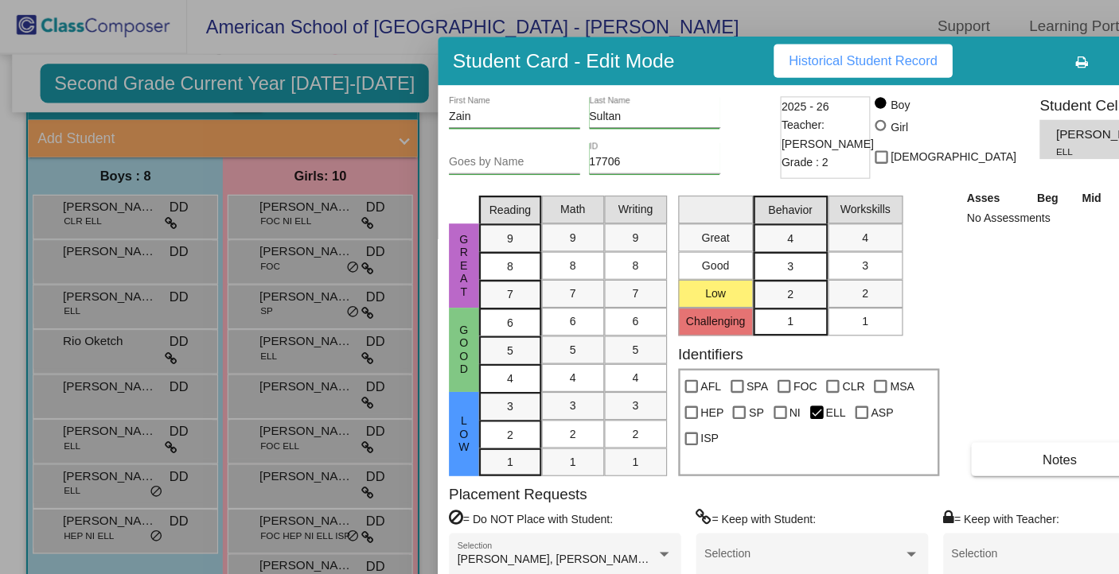
click at [706, 53] on span "Historical Student Record" at bounding box center [734, 53] width 126 height 13
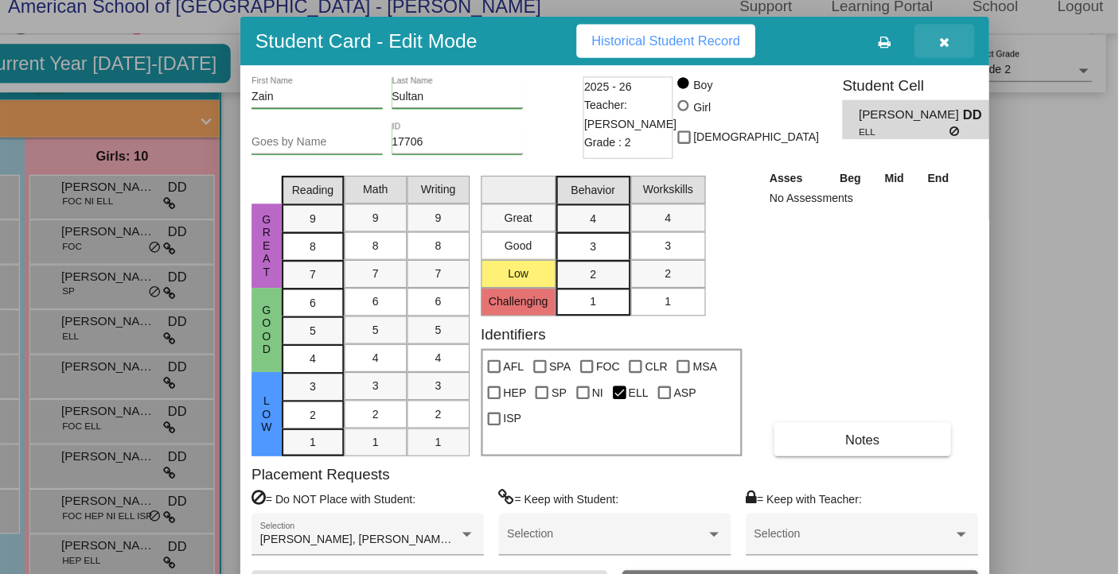
click at [971, 59] on icon "button" at bounding box center [971, 54] width 9 height 11
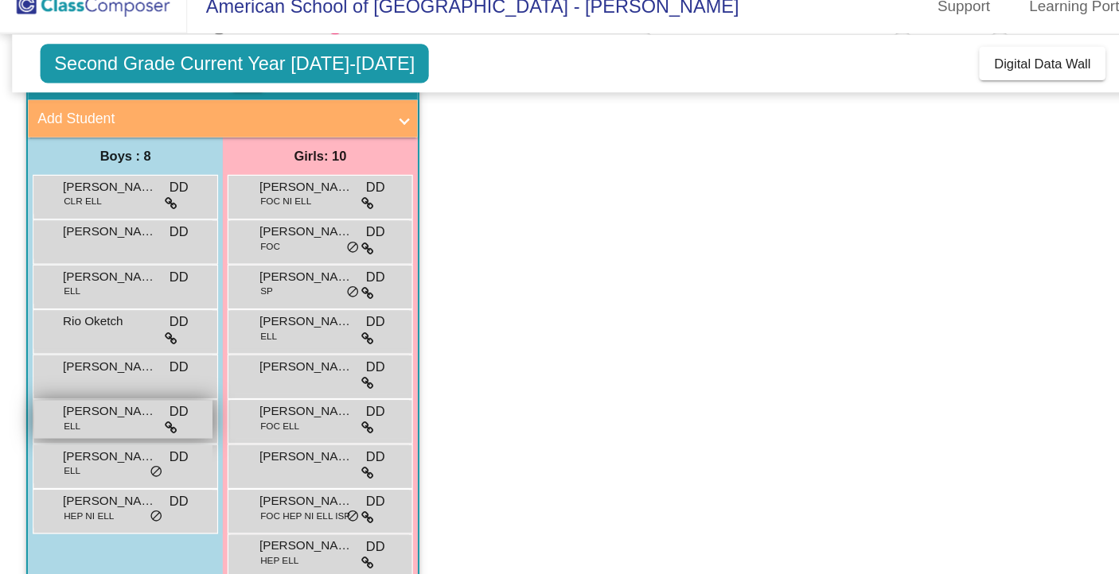
click at [103, 375] on span "[PERSON_NAME]" at bounding box center [93, 368] width 80 height 16
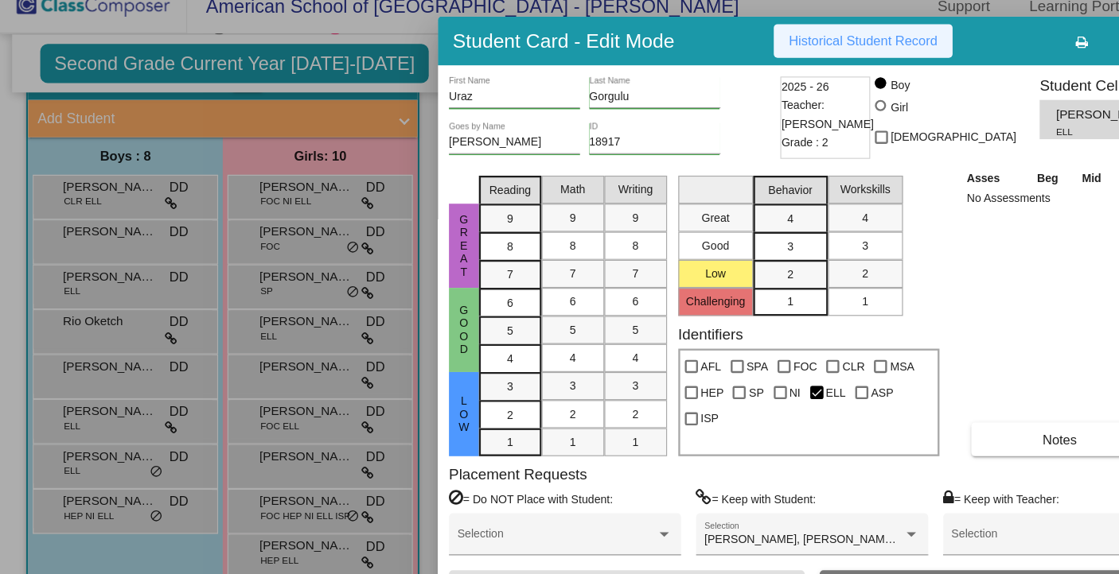
click at [685, 65] on button "Historical Student Record" at bounding box center [734, 53] width 152 height 29
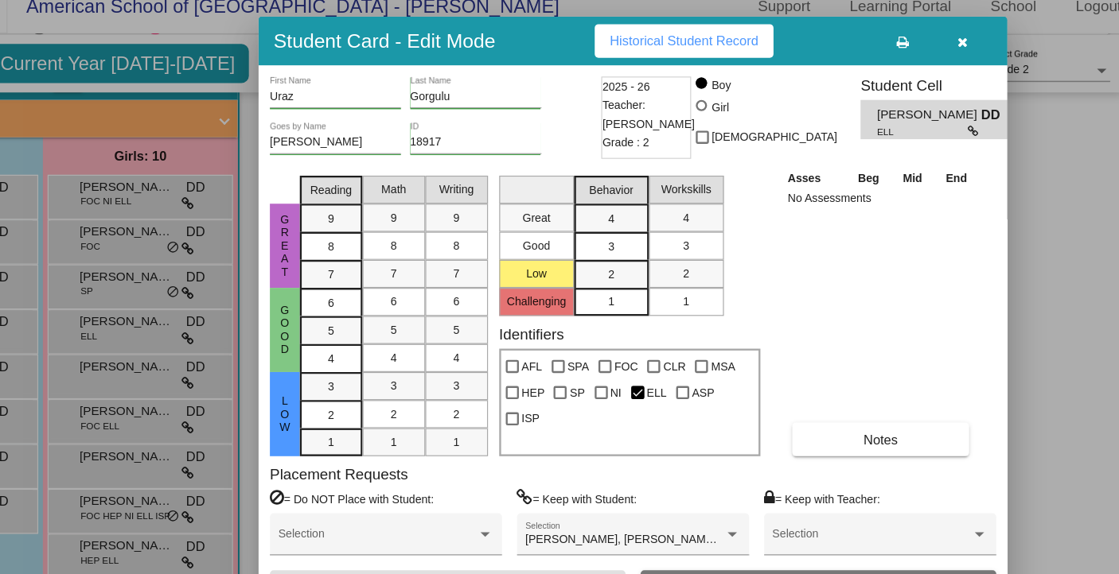
click at [967, 57] on icon "button" at bounding box center [971, 54] width 9 height 11
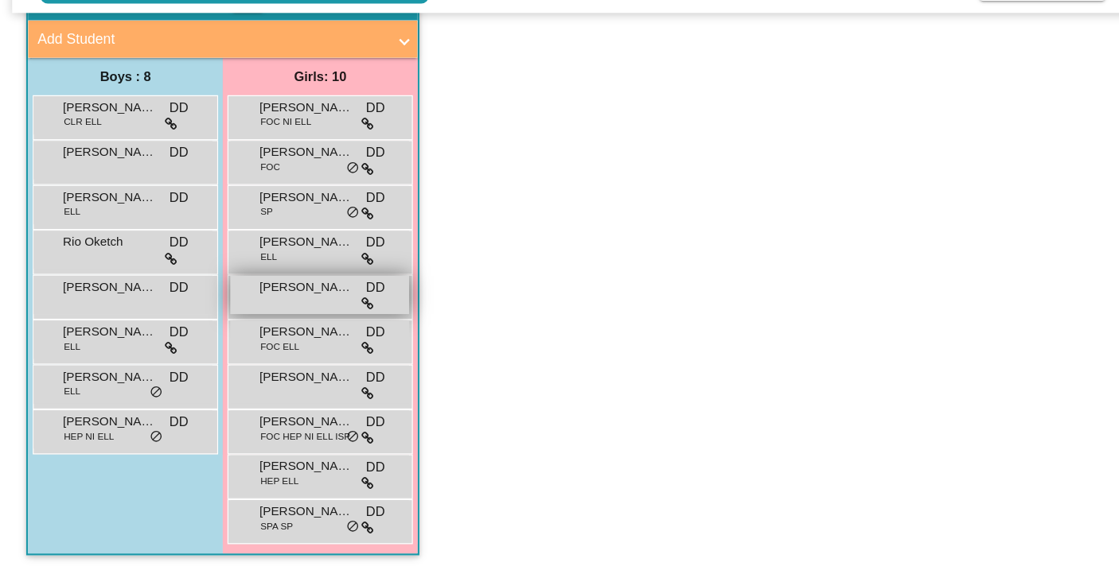
click at [241, 336] on span "[PERSON_NAME]" at bounding box center [260, 330] width 80 height 16
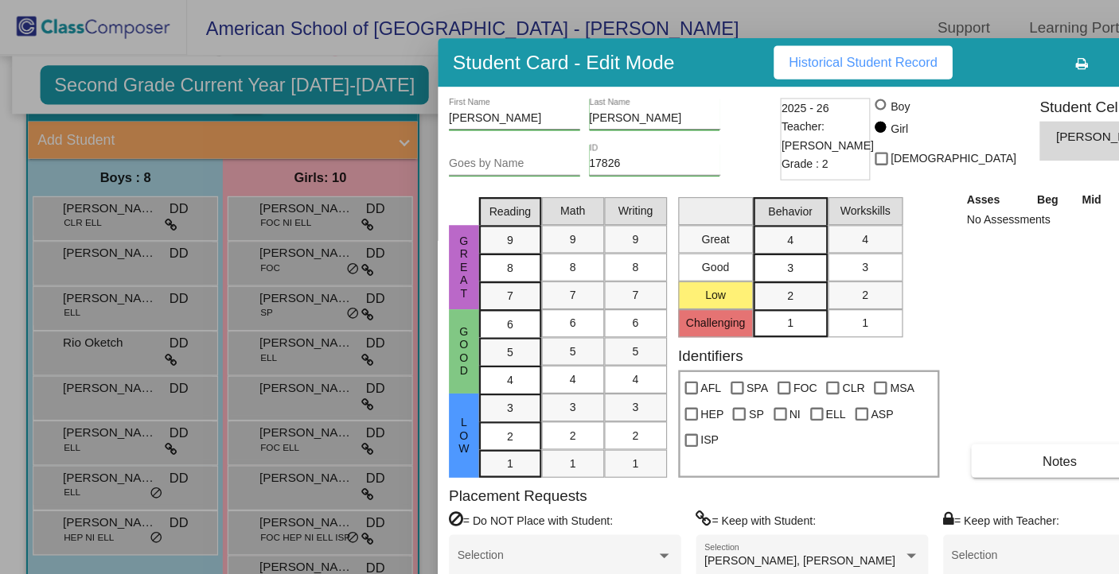
click at [718, 48] on span "Historical Student Record" at bounding box center [734, 53] width 126 height 13
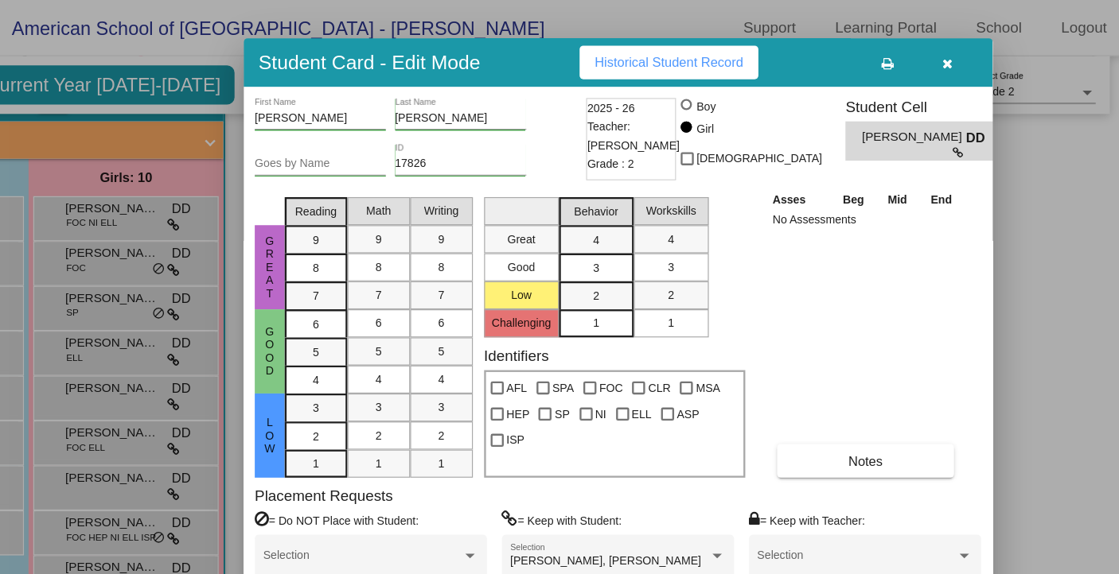
click at [978, 59] on button "button" at bounding box center [970, 53] width 51 height 29
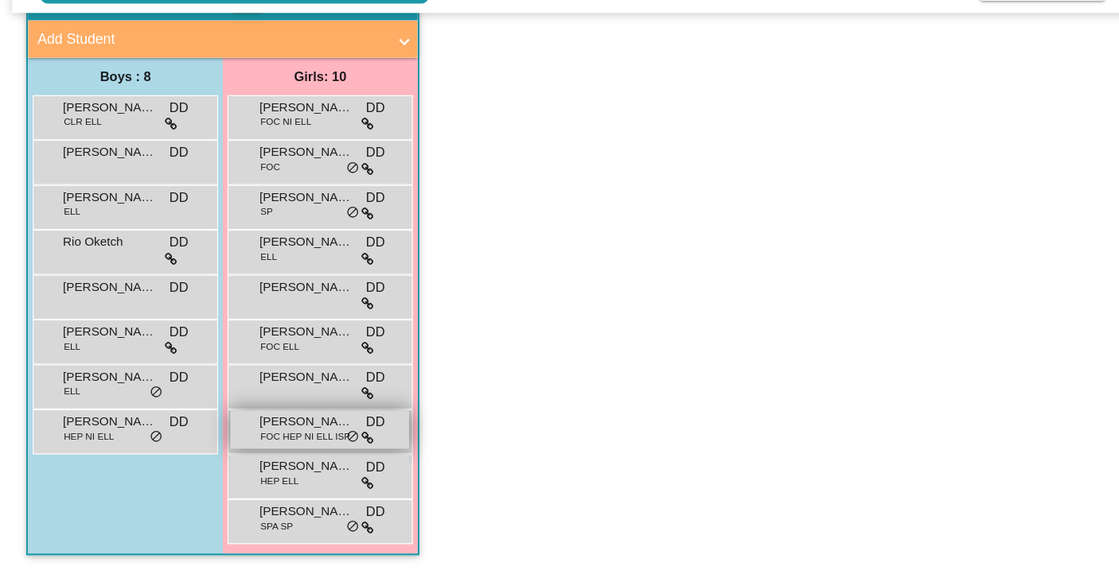
click at [262, 448] on span "[PERSON_NAME]" at bounding box center [260, 445] width 80 height 16
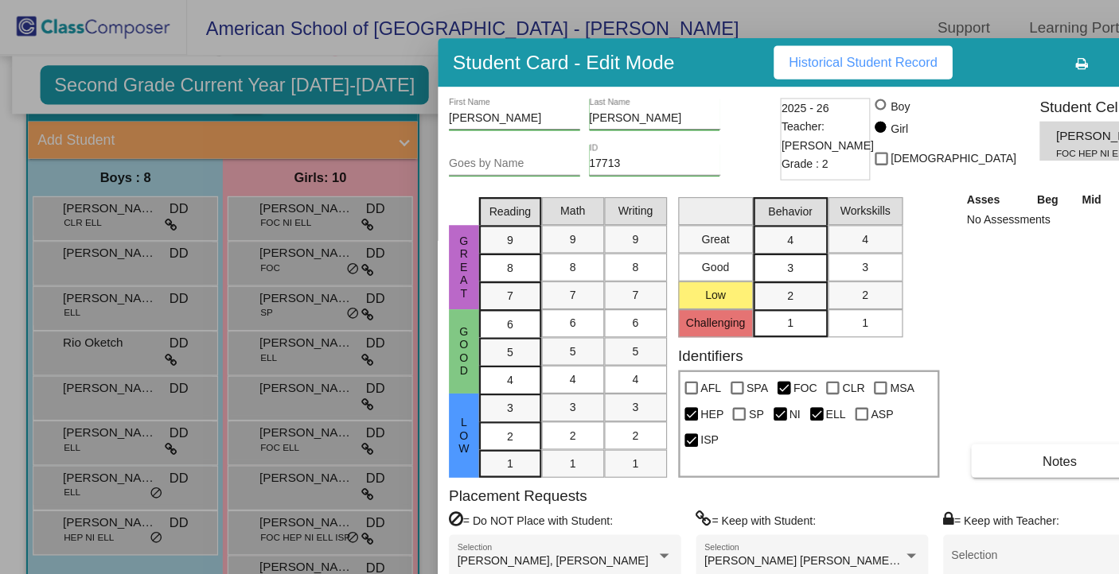
click at [690, 54] on span "Historical Student Record" at bounding box center [734, 53] width 126 height 13
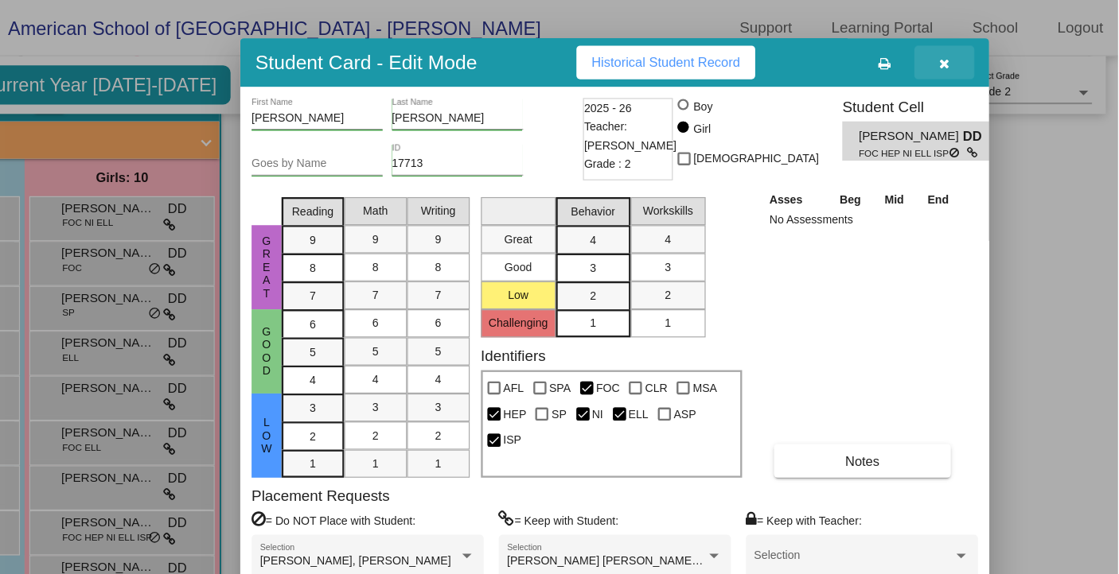
click at [971, 58] on icon "button" at bounding box center [971, 54] width 9 height 11
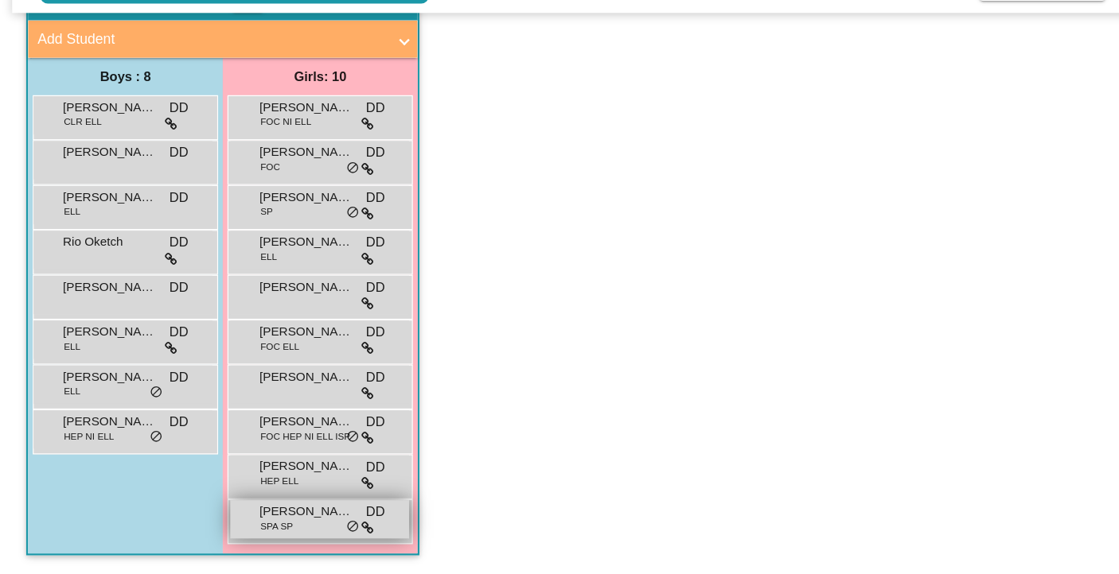
click at [260, 525] on span "[PERSON_NAME]" at bounding box center [260, 521] width 80 height 16
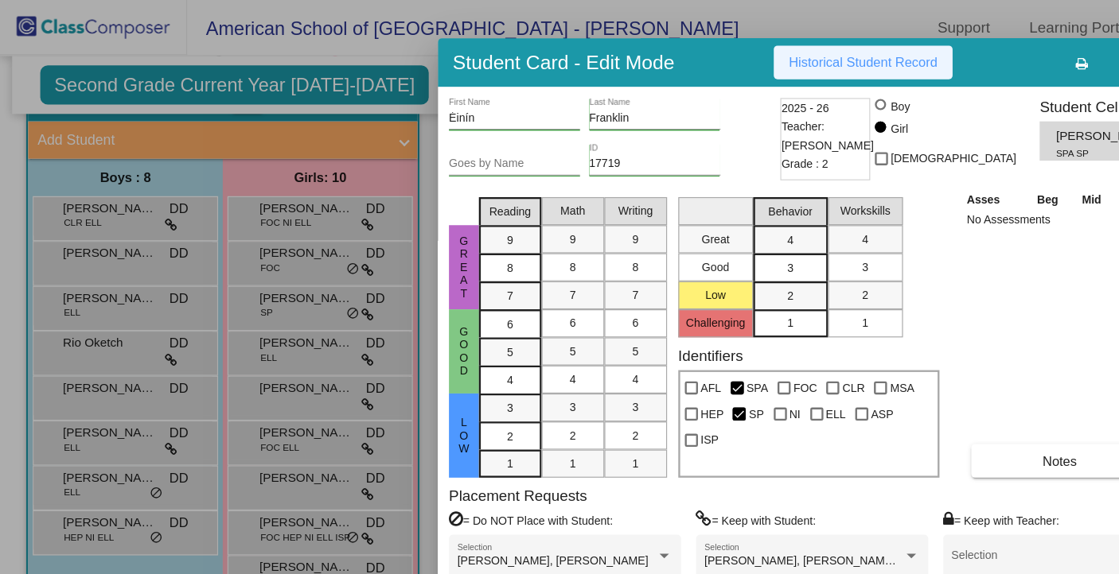
click at [747, 51] on span "Historical Student Record" at bounding box center [734, 53] width 126 height 13
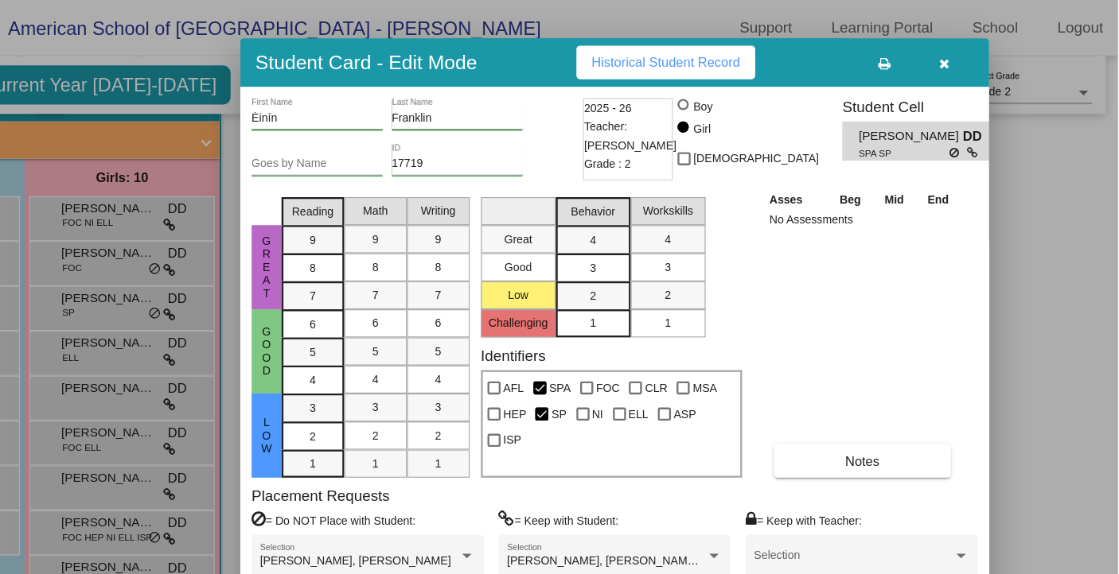
click at [978, 56] on button "button" at bounding box center [970, 53] width 51 height 29
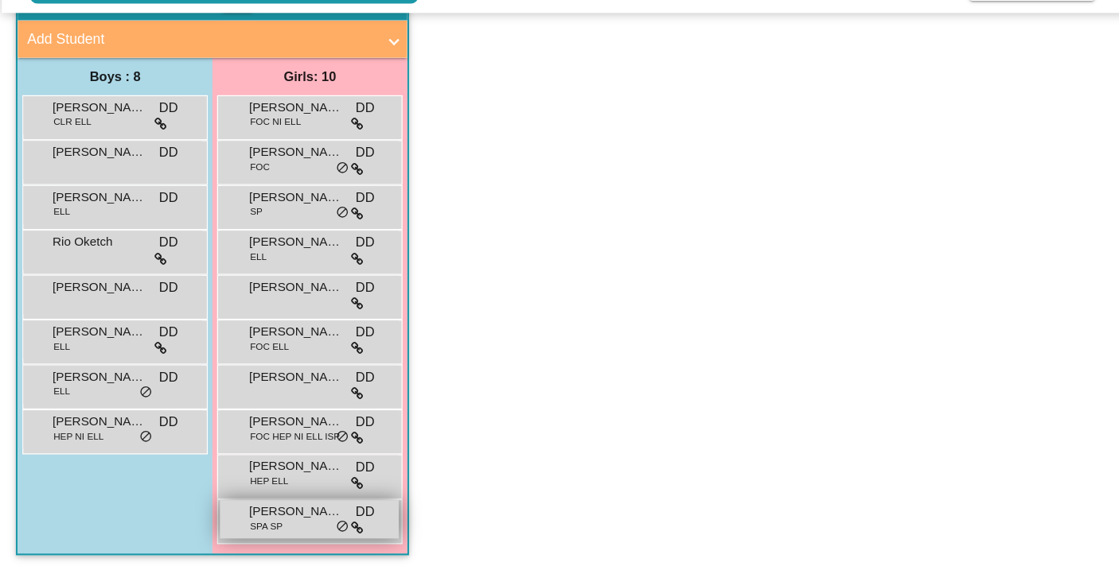
click at [250, 520] on span "[PERSON_NAME]" at bounding box center [260, 521] width 80 height 16
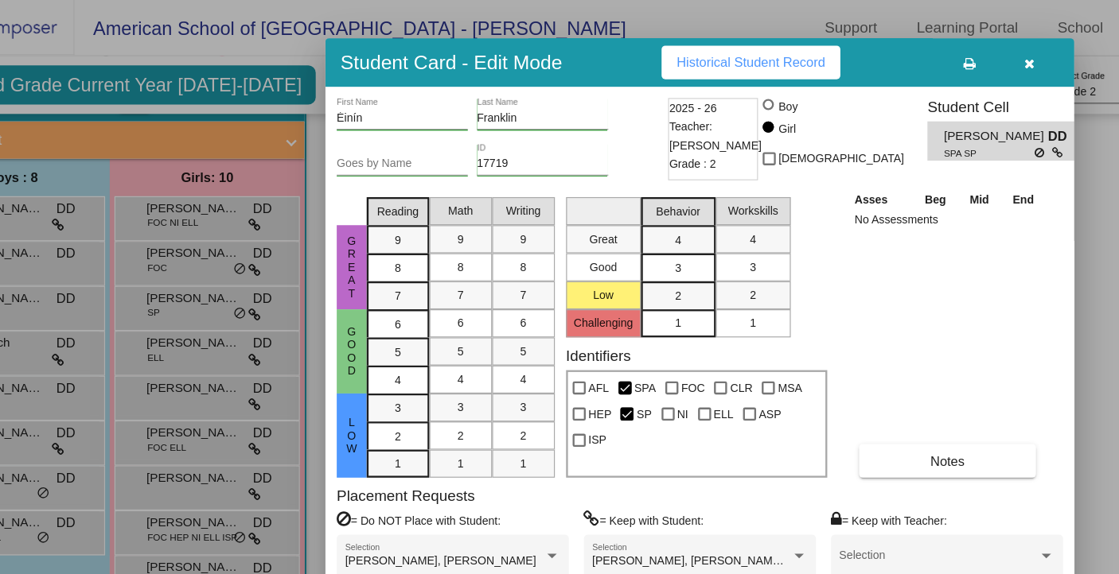
click at [714, 53] on span "Historical Student Record" at bounding box center [734, 53] width 126 height 13
click at [971, 54] on icon "button" at bounding box center [971, 54] width 9 height 11
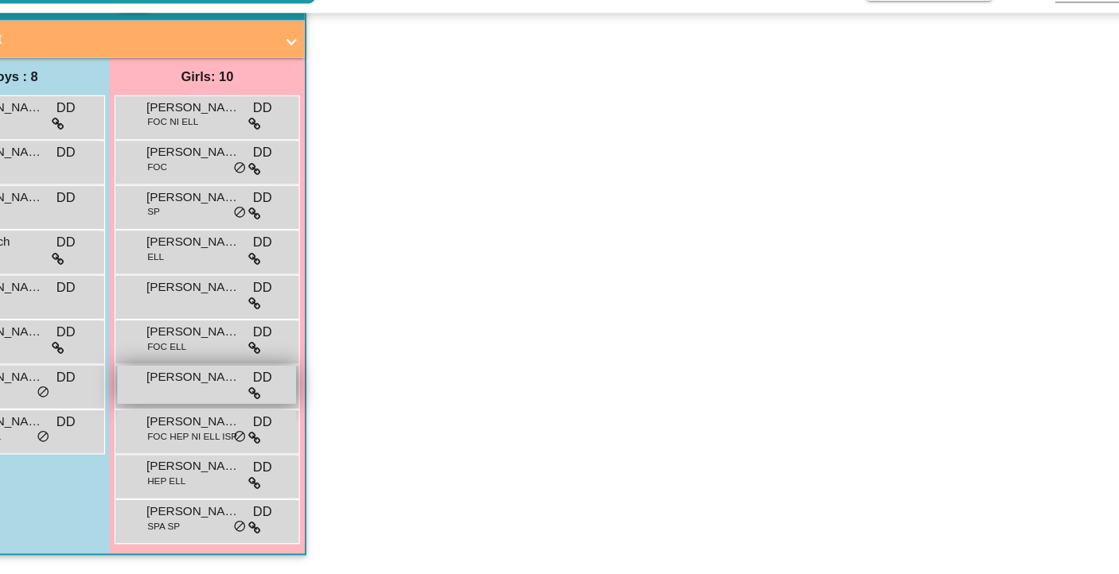
click at [266, 423] on div "[PERSON_NAME] DD lock do_not_disturb_alt" at bounding box center [272, 413] width 152 height 33
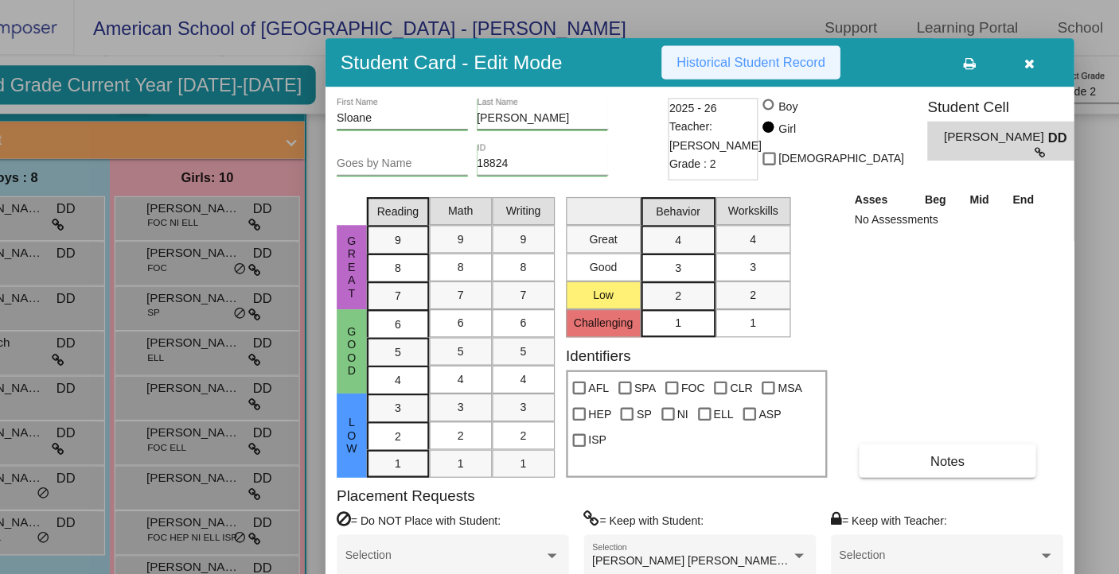
click at [729, 45] on button "Historical Student Record" at bounding box center [734, 53] width 152 height 29
click at [975, 48] on button "button" at bounding box center [970, 53] width 51 height 29
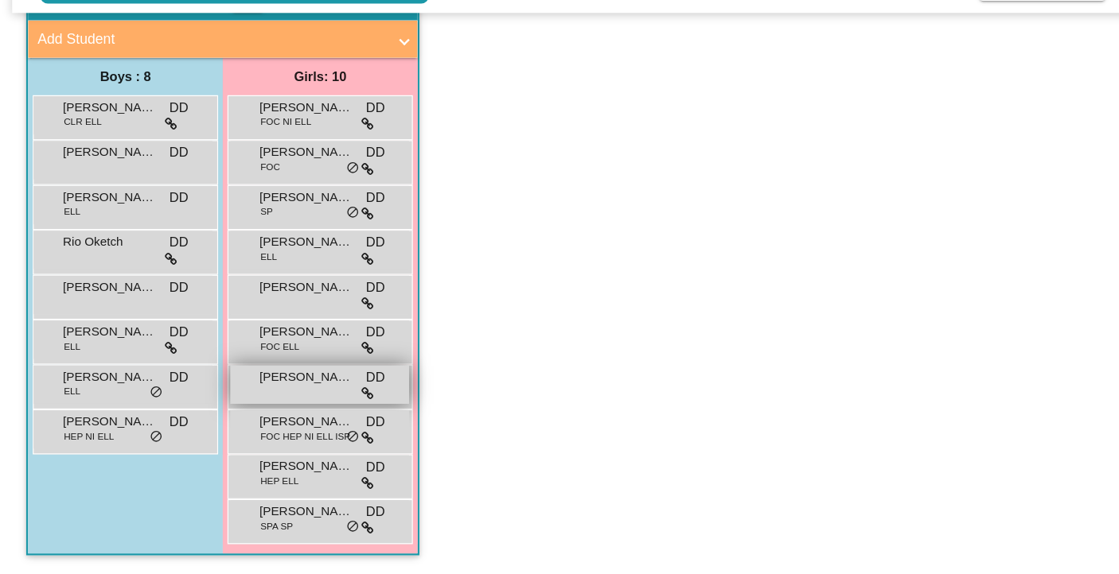
click at [259, 407] on span "[PERSON_NAME]" at bounding box center [260, 407] width 80 height 16
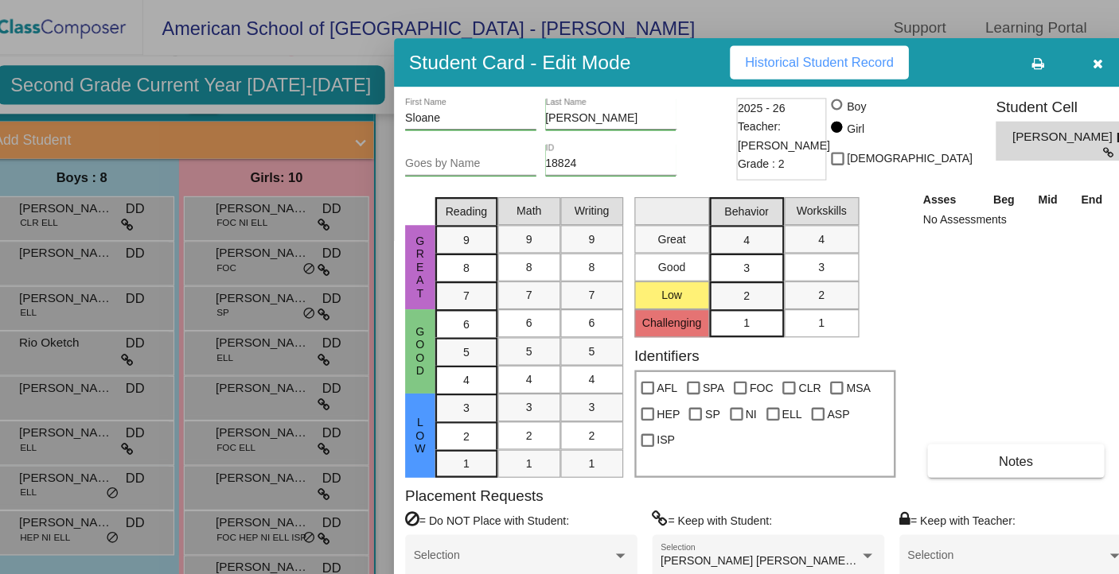
click at [726, 52] on span "Historical Student Record" at bounding box center [734, 53] width 126 height 13
click at [967, 59] on icon "button" at bounding box center [971, 54] width 9 height 11
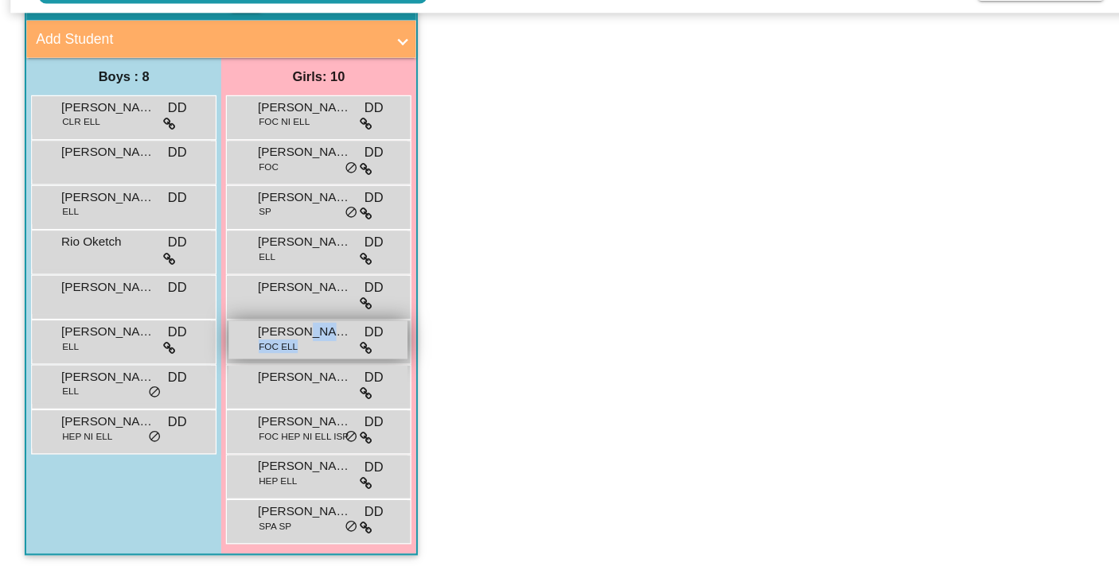
click at [253, 375] on div "[PERSON_NAME] FOC ELL DD lock do_not_disturb_alt" at bounding box center [272, 375] width 152 height 33
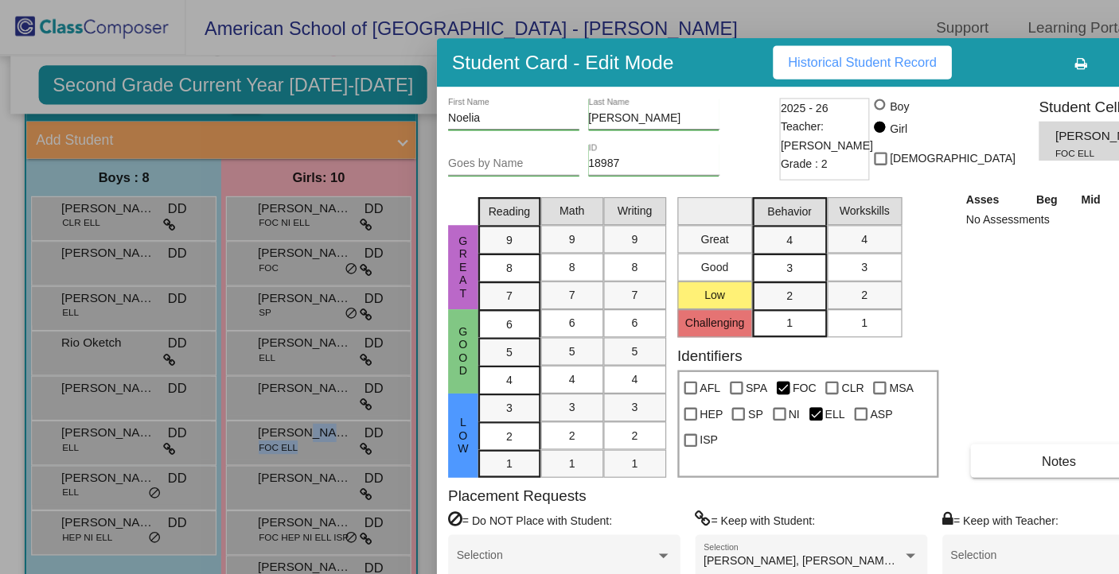
click at [711, 53] on span "Historical Student Record" at bounding box center [734, 53] width 126 height 13
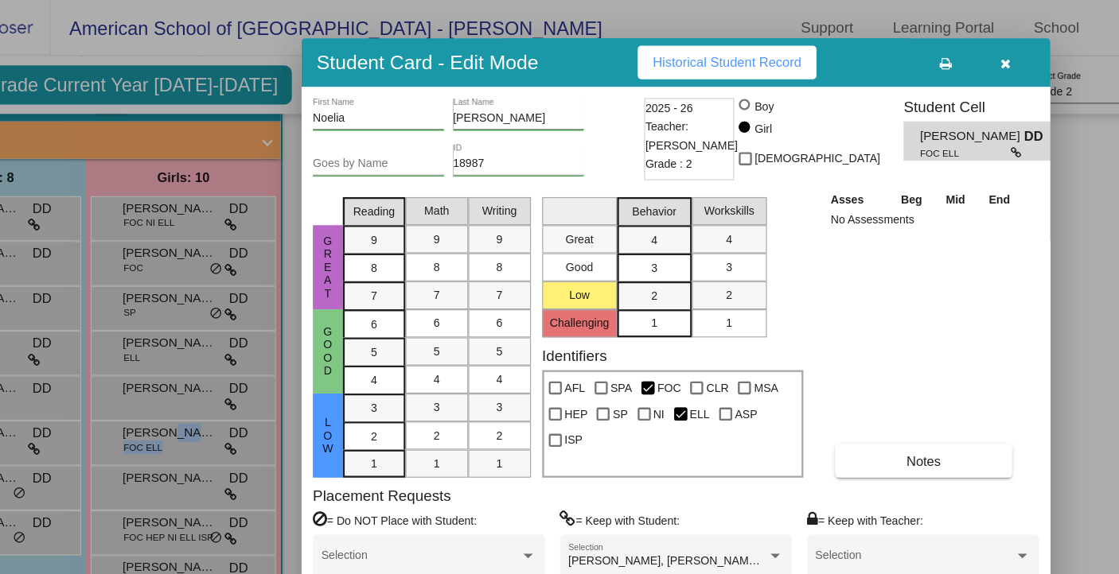
click at [971, 59] on icon "button" at bounding box center [971, 54] width 9 height 11
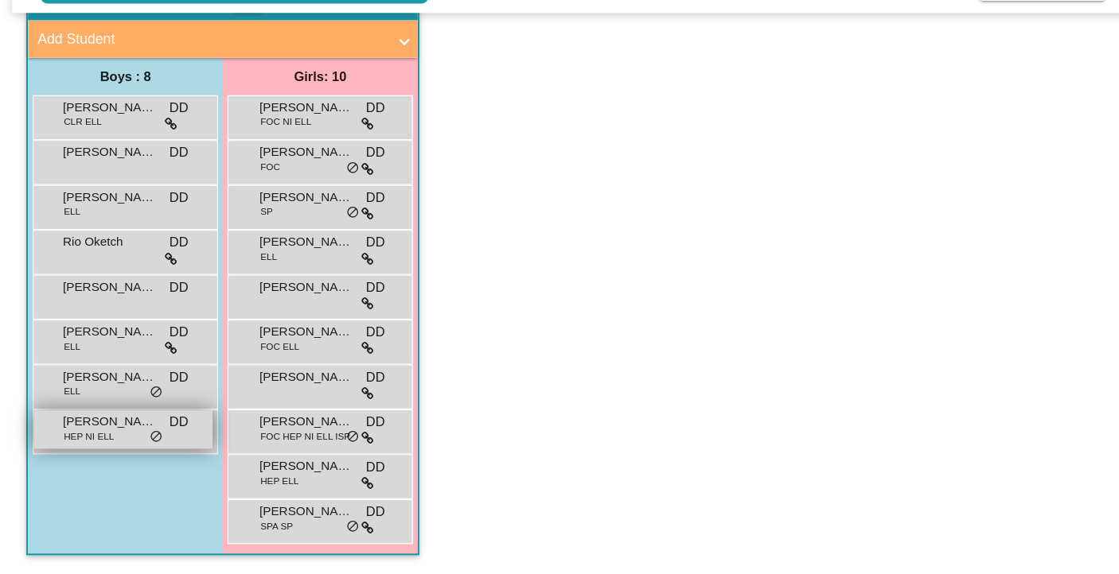
click at [75, 448] on span "[PERSON_NAME]" at bounding box center [93, 445] width 80 height 16
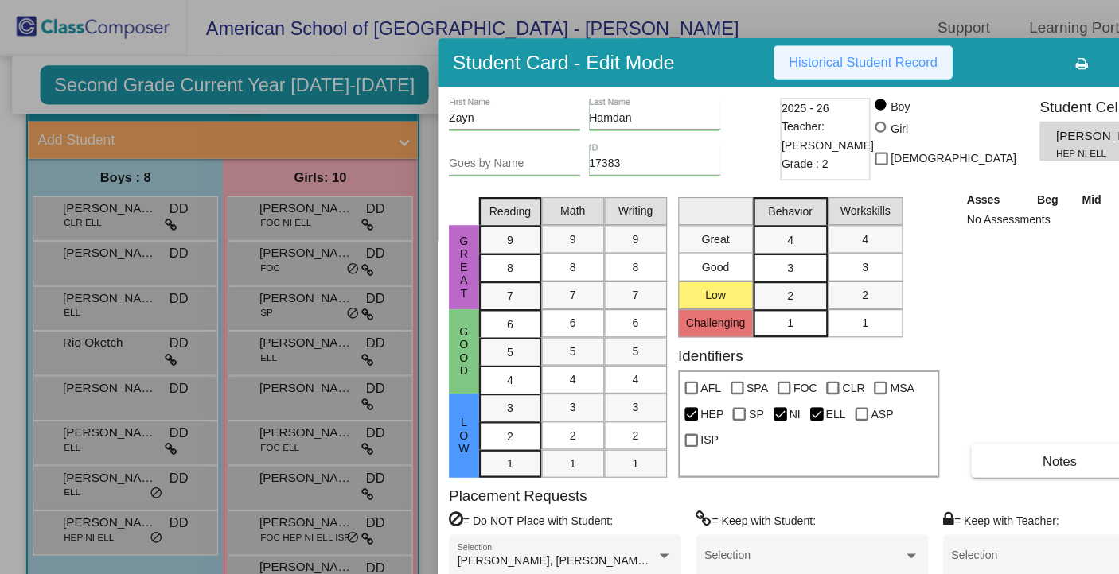
click at [732, 57] on span "Historical Student Record" at bounding box center [734, 53] width 126 height 13
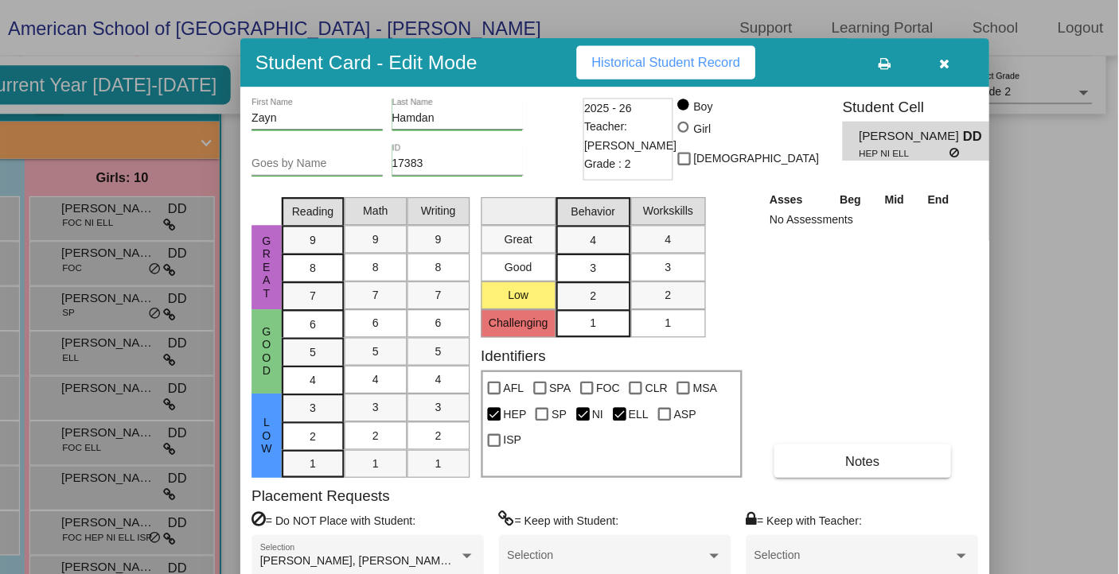
click at [977, 56] on button "button" at bounding box center [970, 53] width 51 height 29
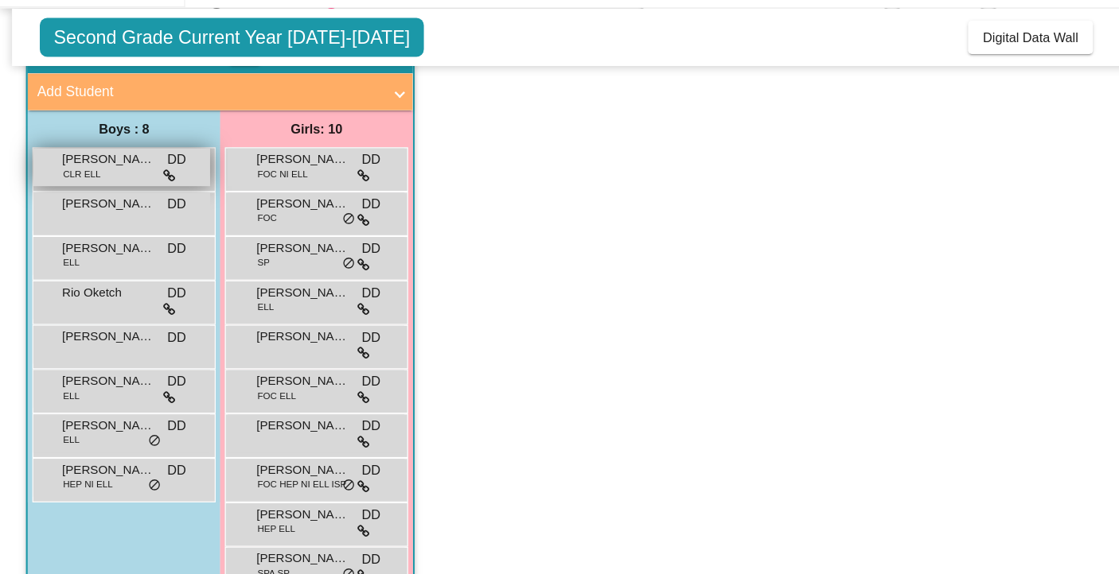
click at [89, 184] on span "[PERSON_NAME]" at bounding box center [93, 177] width 80 height 16
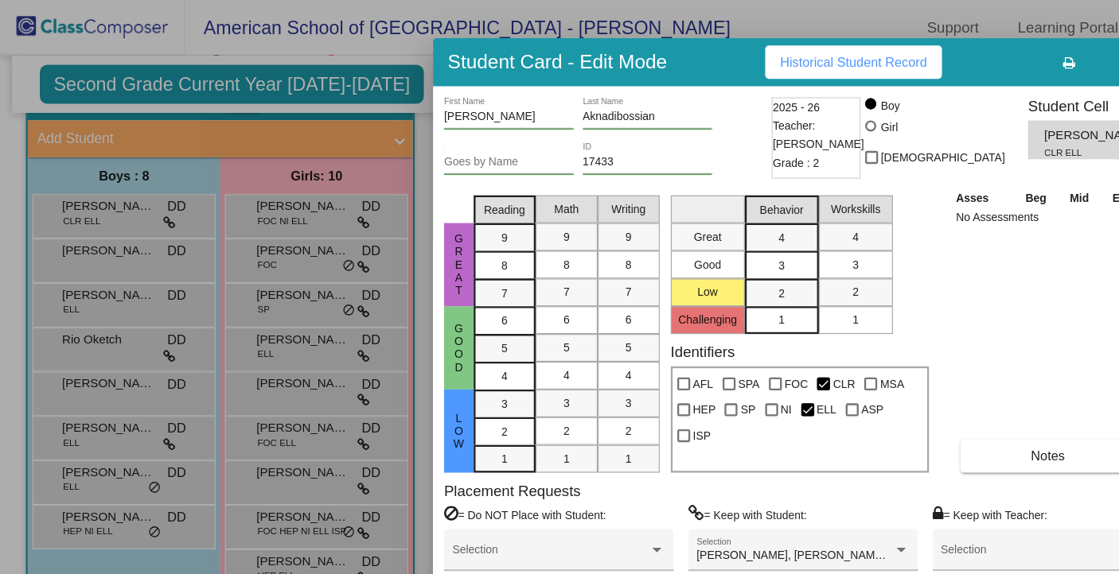
click at [715, 56] on span "Historical Student Record" at bounding box center [734, 53] width 126 height 13
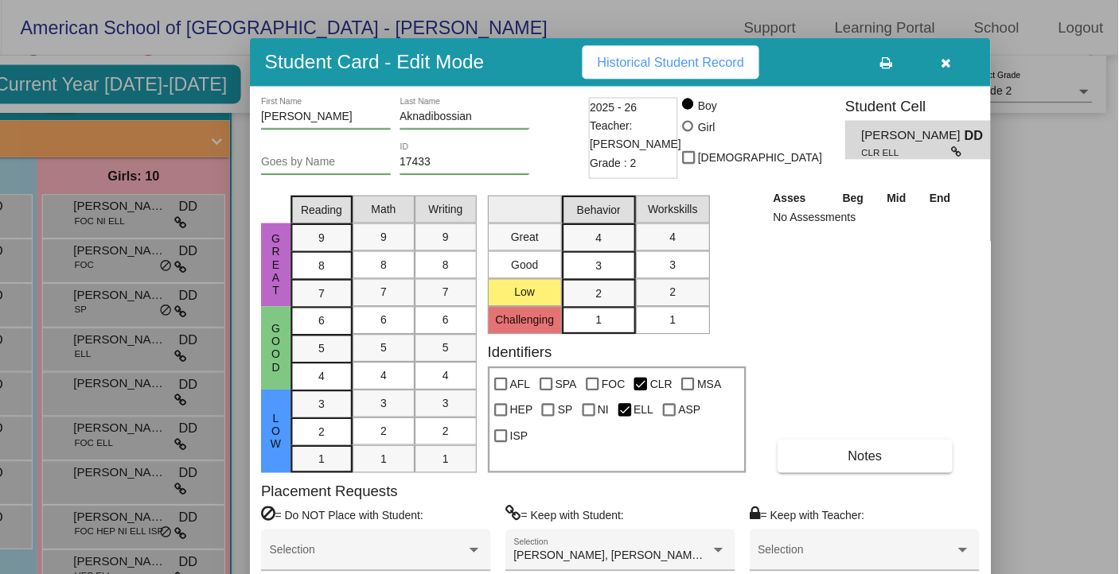
click at [982, 56] on button "button" at bounding box center [970, 53] width 51 height 29
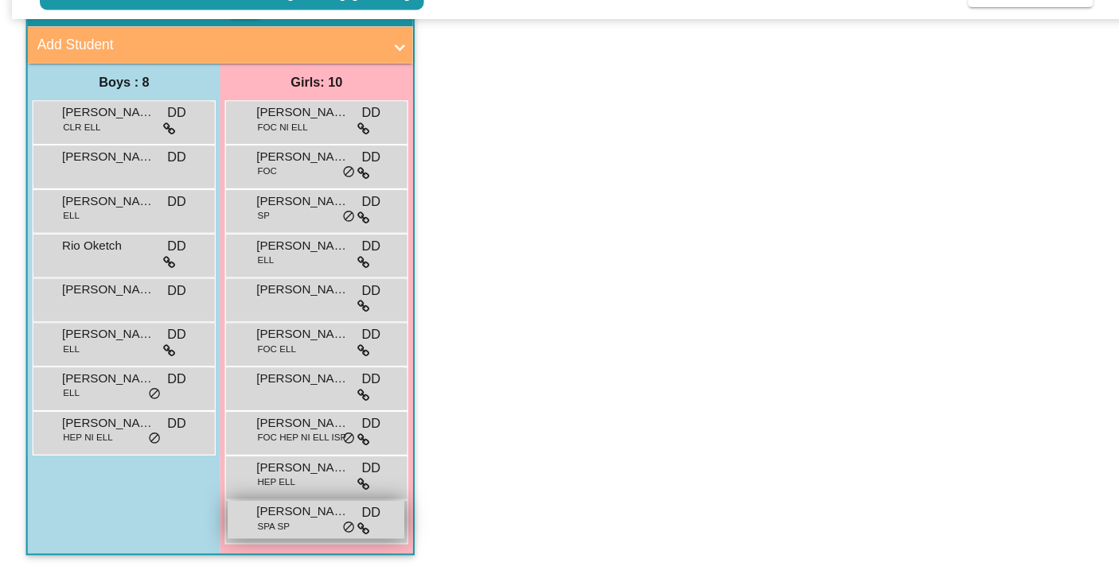
click at [258, 523] on span "[PERSON_NAME]" at bounding box center [260, 521] width 80 height 16
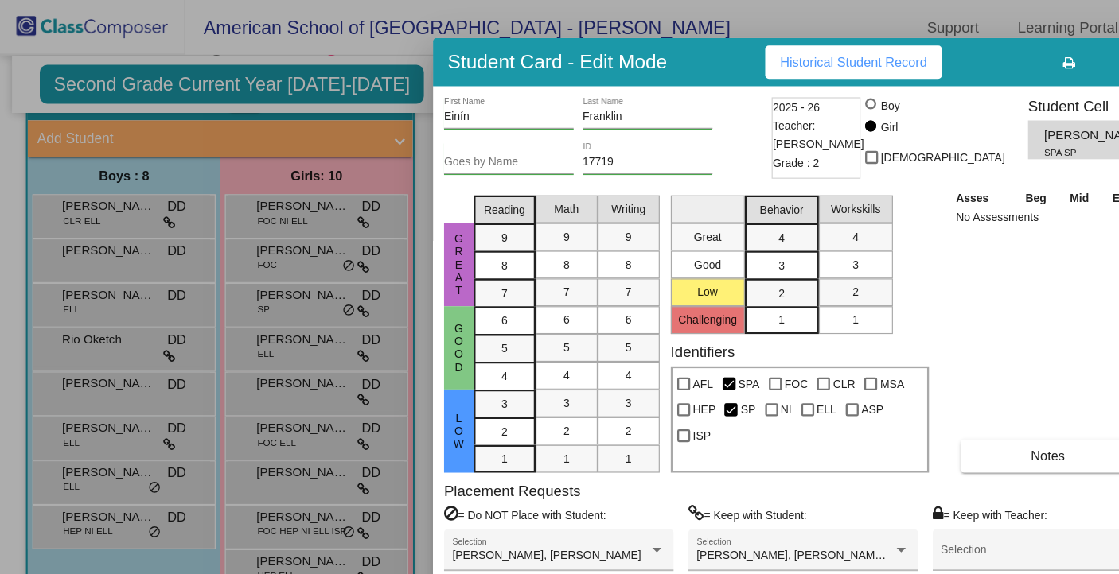
click at [729, 53] on span "Historical Student Record" at bounding box center [734, 53] width 126 height 13
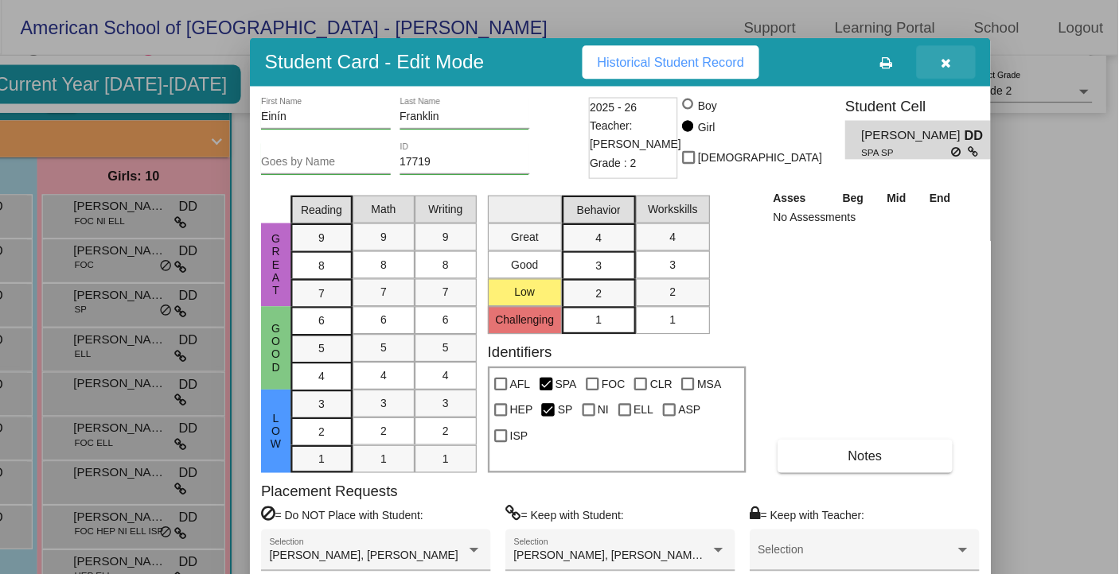
click at [973, 55] on icon "button" at bounding box center [971, 54] width 9 height 11
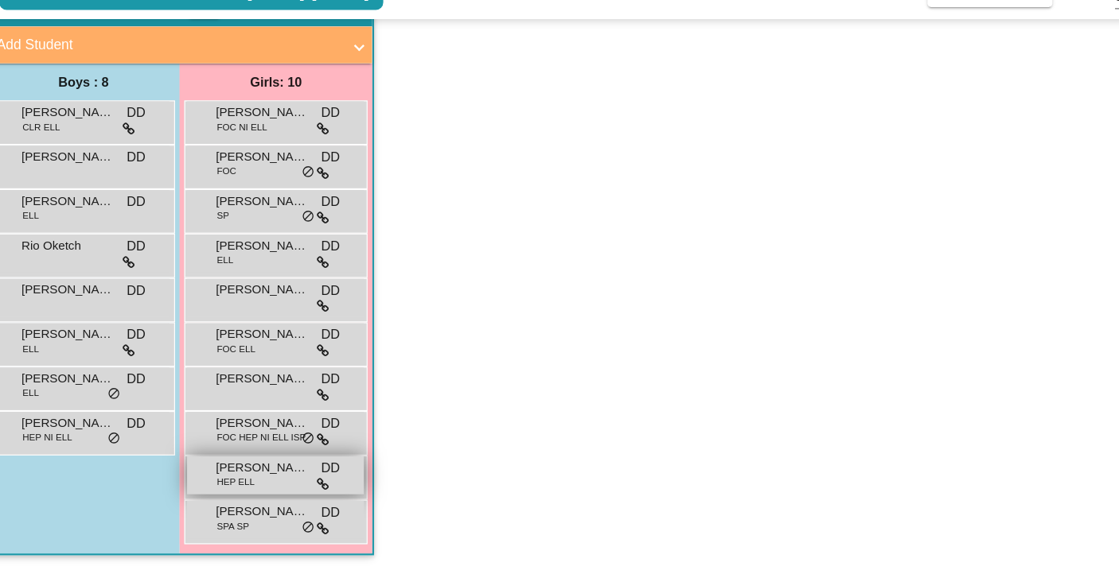
click at [259, 495] on div "[PERSON_NAME] HEP ELL DD lock do_not_disturb_alt" at bounding box center [272, 489] width 152 height 33
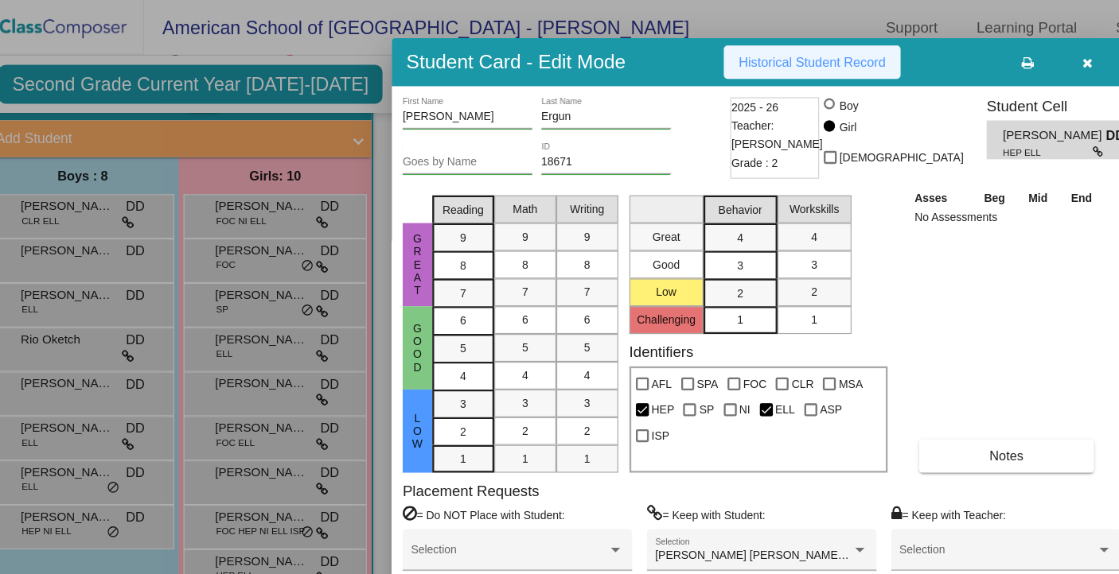
click at [732, 55] on span "Historical Student Record" at bounding box center [734, 53] width 126 height 13
click at [969, 56] on icon "button" at bounding box center [971, 54] width 9 height 11
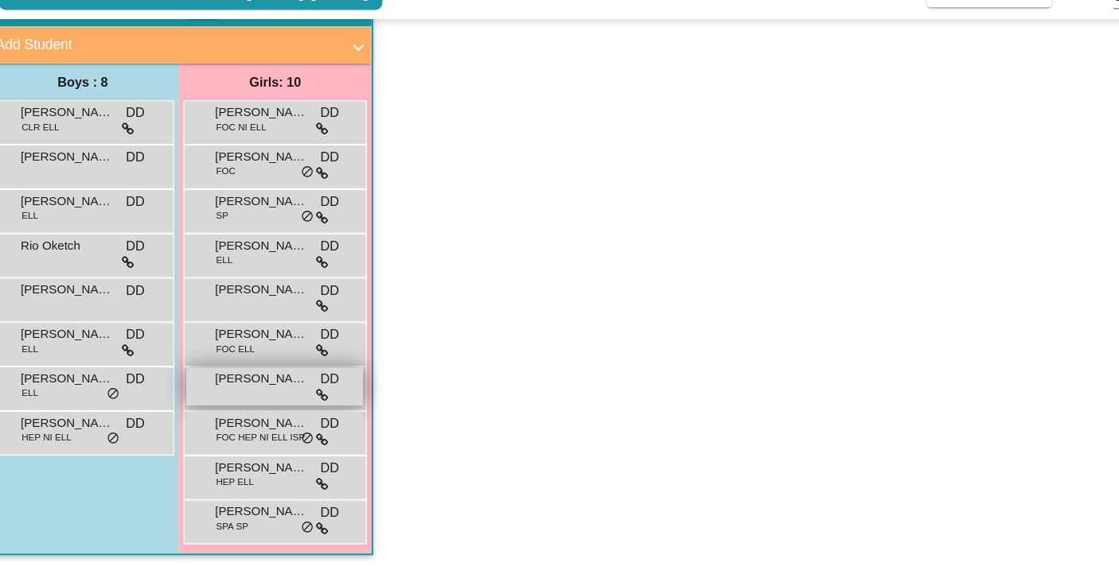
click at [243, 417] on div "[PERSON_NAME] DD lock do_not_disturb_alt" at bounding box center [272, 413] width 152 height 33
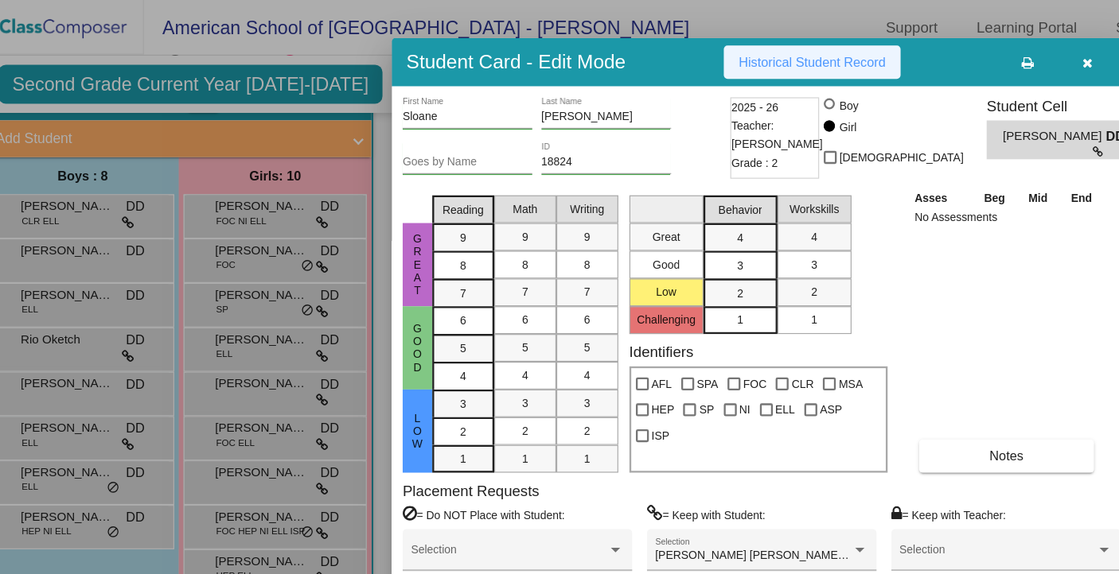
click at [732, 48] on span "Historical Student Record" at bounding box center [734, 53] width 126 height 13
click at [972, 60] on button "button" at bounding box center [970, 53] width 51 height 29
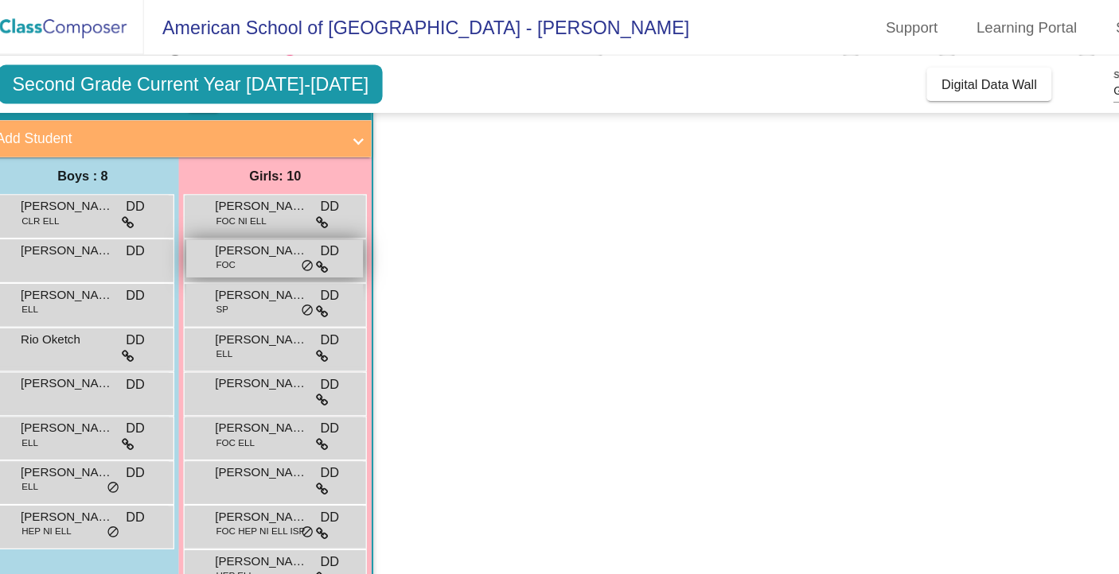
click at [244, 219] on span "[PERSON_NAME]" at bounding box center [260, 216] width 80 height 16
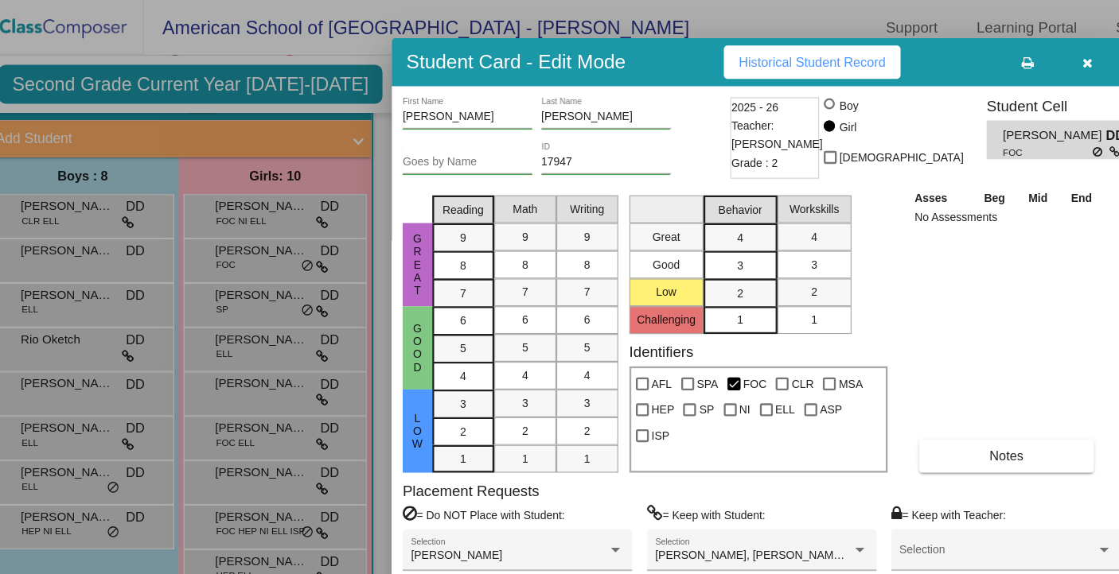
click at [747, 53] on span "Historical Student Record" at bounding box center [734, 53] width 126 height 13
click at [971, 56] on icon "button" at bounding box center [971, 54] width 9 height 11
